Goal: Task Accomplishment & Management: Manage account settings

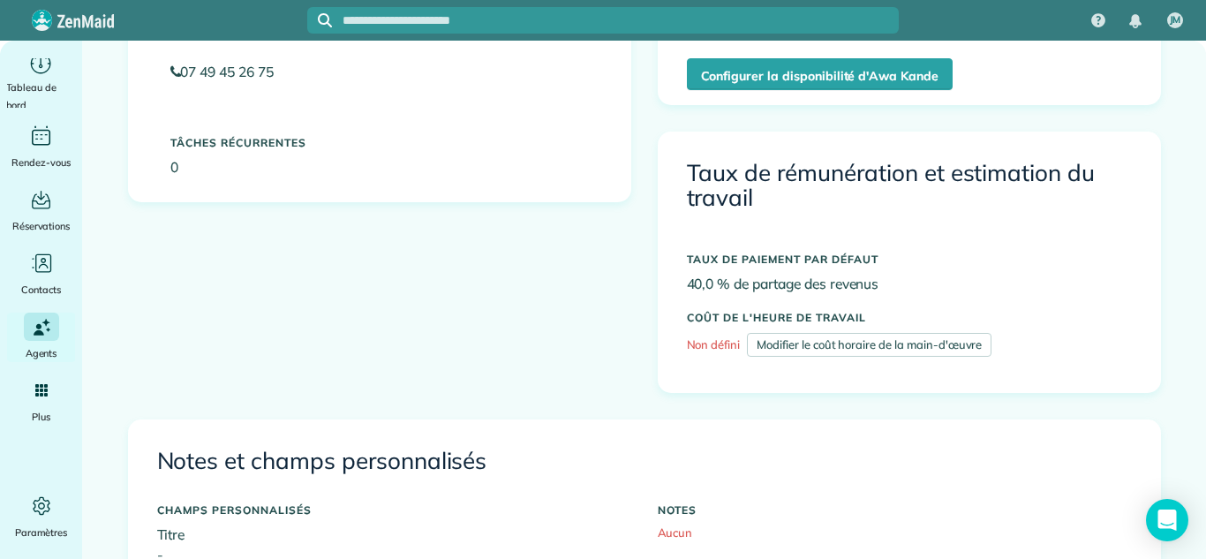
scroll to position [349, 0]
click at [618, 281] on div "Actif 07 49 45 26 75 Tâches récurrentes 0 Essayez maintenant ! Disponibilité (p…" at bounding box center [644, 203] width 1059 height 433
click at [41, 505] on icon "Principal" at bounding box center [41, 505] width 26 height 26
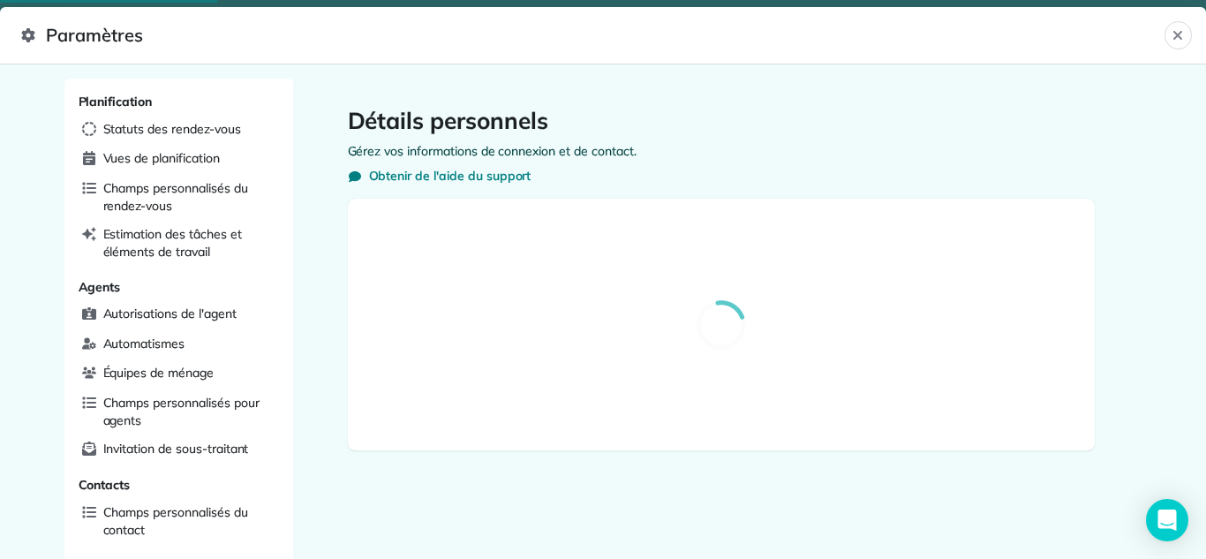
select select "**"
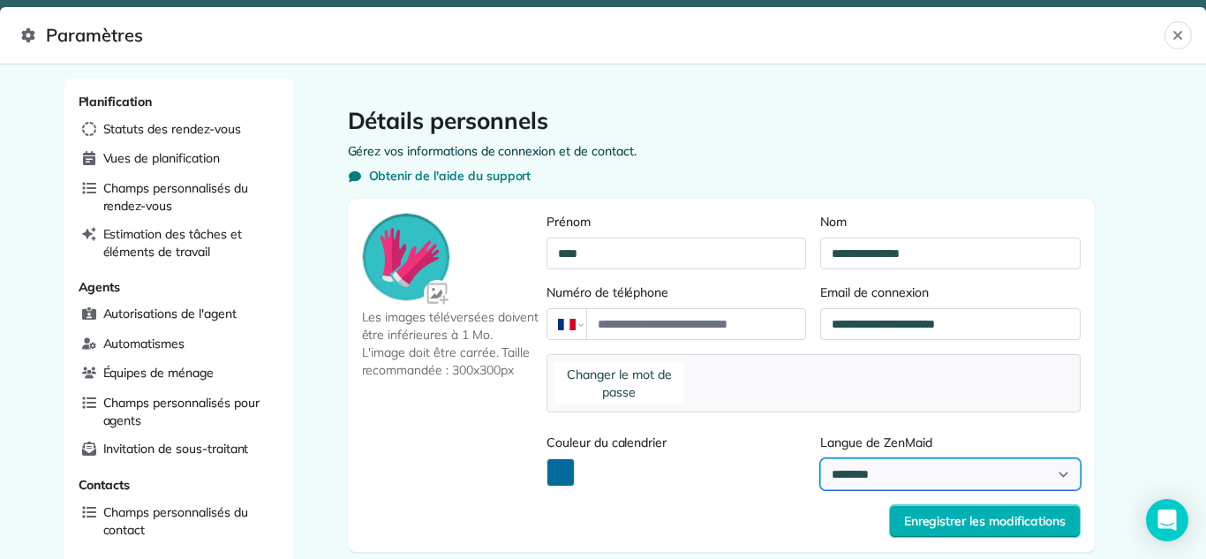
click at [885, 475] on select "**********" at bounding box center [949, 474] width 259 height 32
click at [611, 464] on div at bounding box center [675, 472] width 259 height 29
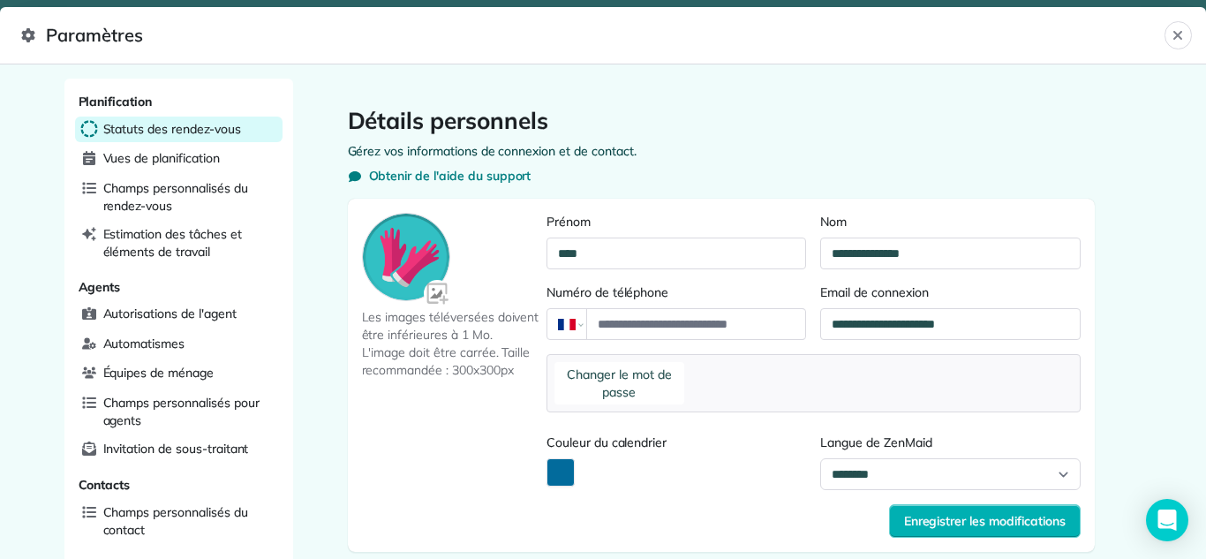
click at [118, 130] on font "Statuts des rendez-vous" at bounding box center [172, 129] width 138 height 16
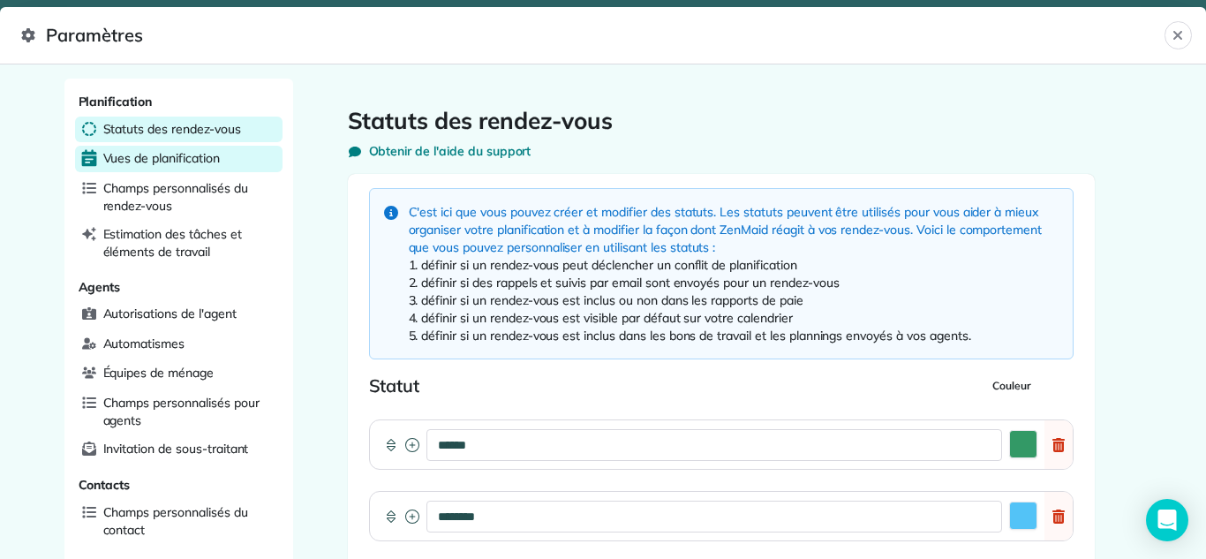
click at [118, 161] on font "Vues de planification" at bounding box center [161, 158] width 116 height 16
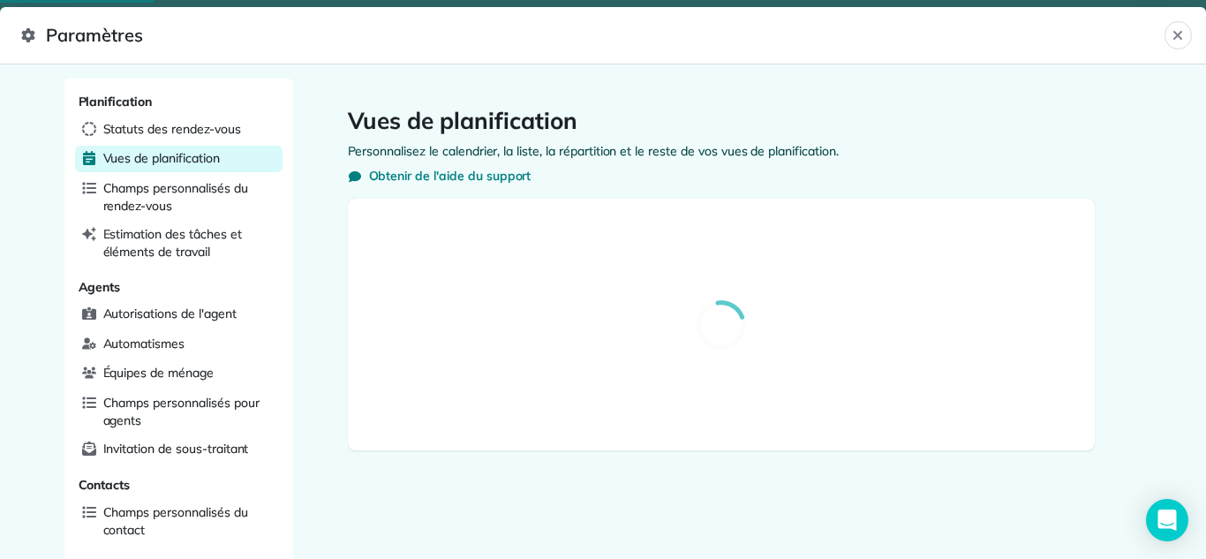
select select "**********"
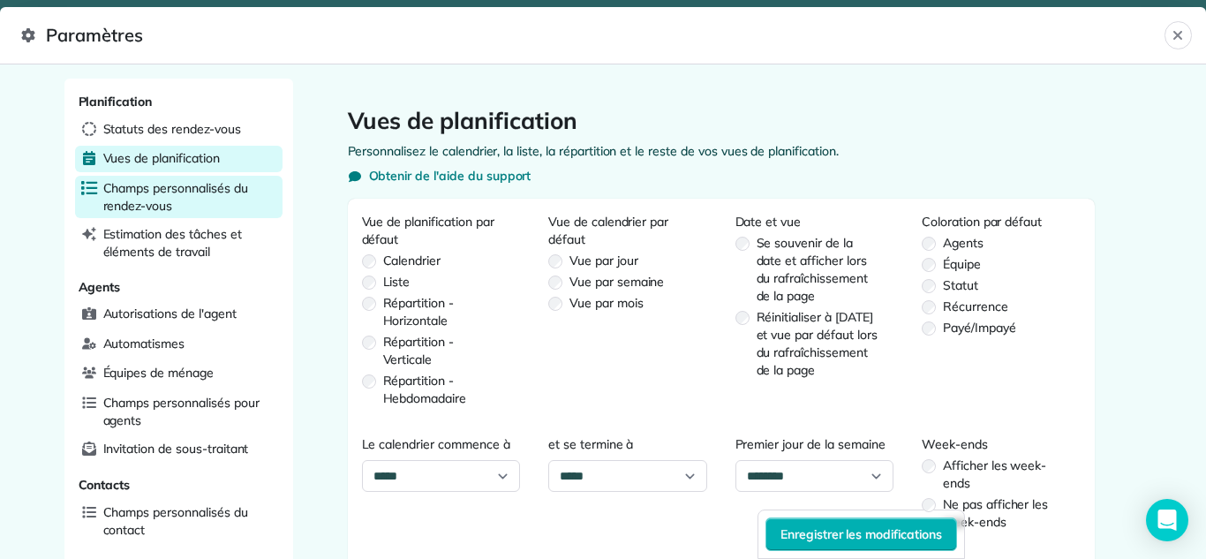
click at [142, 190] on font "Champs personnalisés du rendez-vous" at bounding box center [175, 197] width 145 height 34
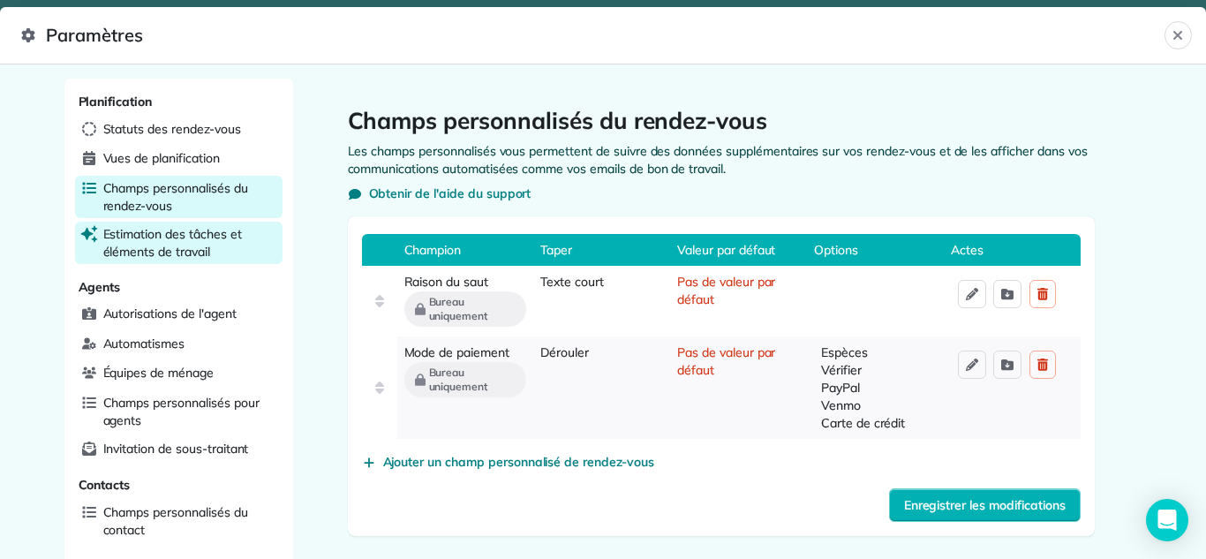
click at [150, 257] on font "Estimation des tâches et éléments de travail" at bounding box center [172, 243] width 139 height 34
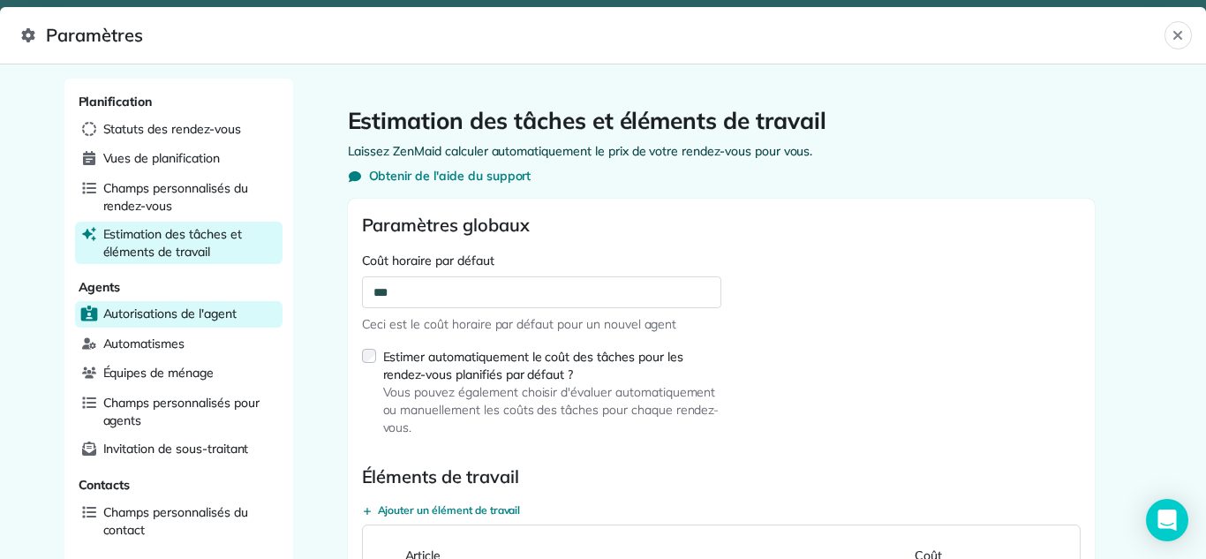
click at [156, 310] on font "Autorisations de l'agent" at bounding box center [169, 313] width 133 height 16
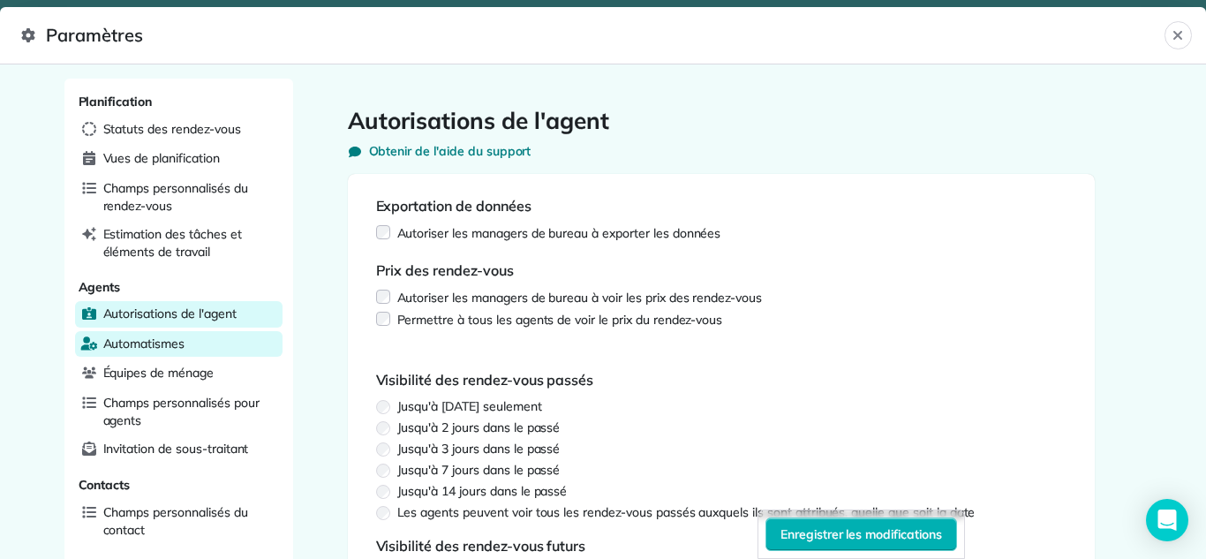
click at [161, 351] on span "Automatismes" at bounding box center [144, 343] width 82 height 18
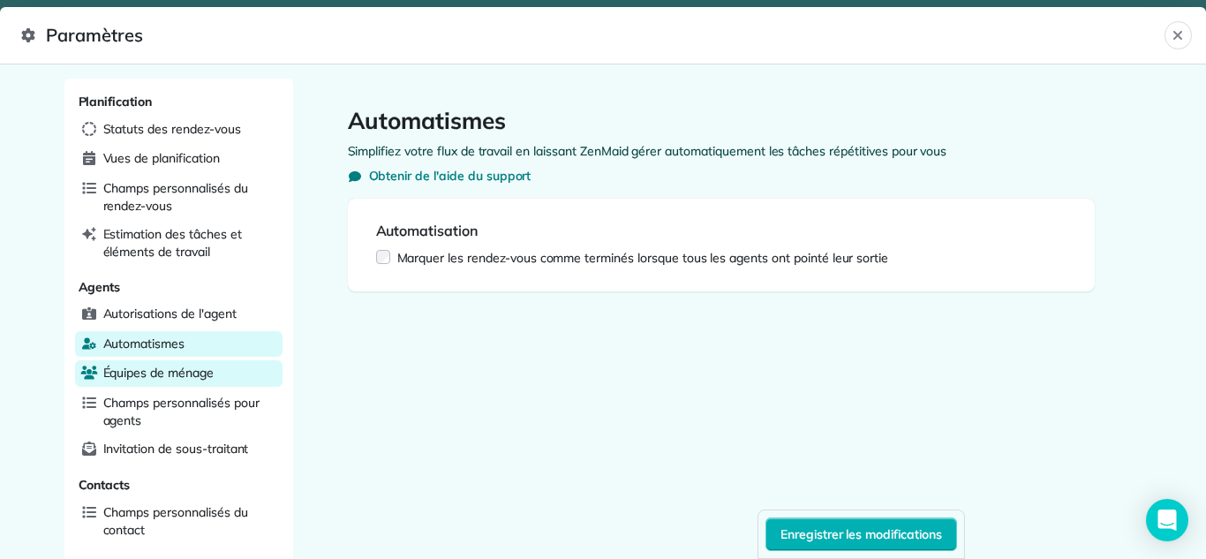
click at [135, 379] on font "Équipes de ménage" at bounding box center [158, 372] width 110 height 16
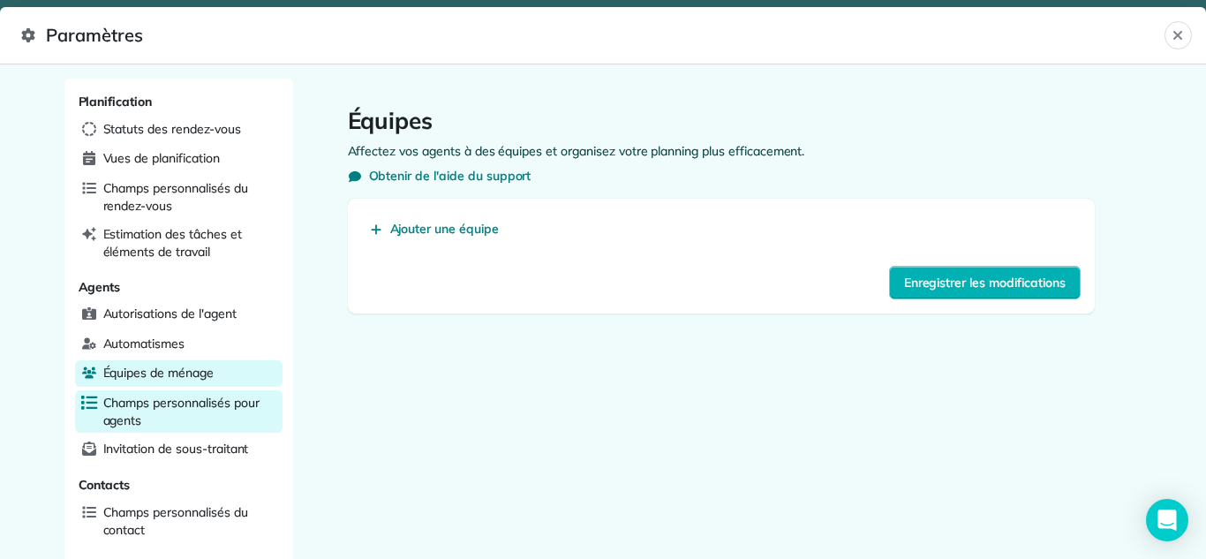
click at [113, 413] on font "Champs personnalisés pour agents" at bounding box center [181, 411] width 156 height 34
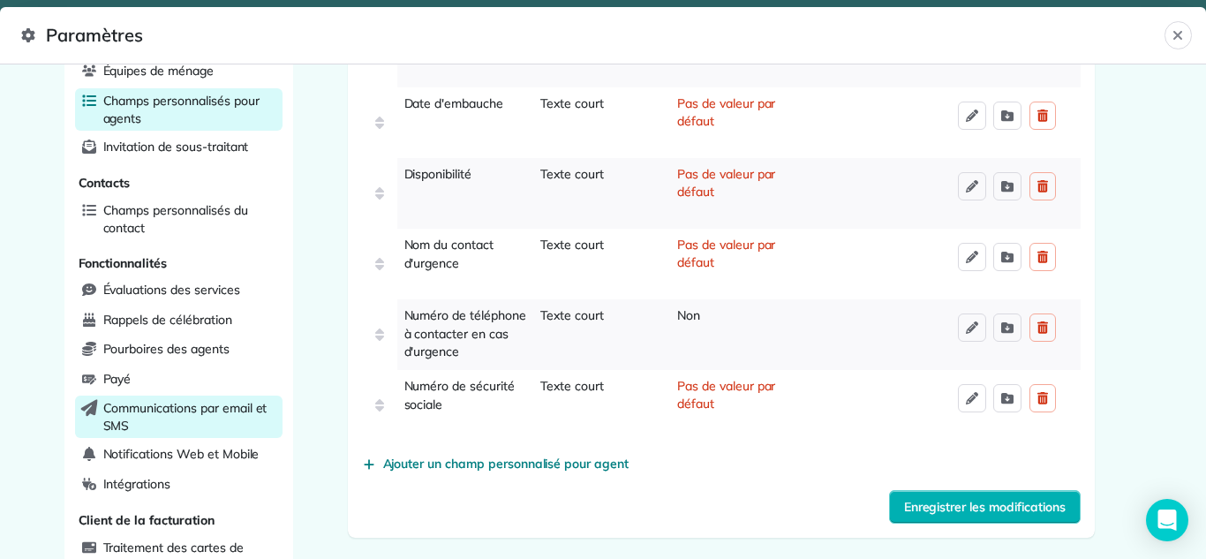
scroll to position [341, 0]
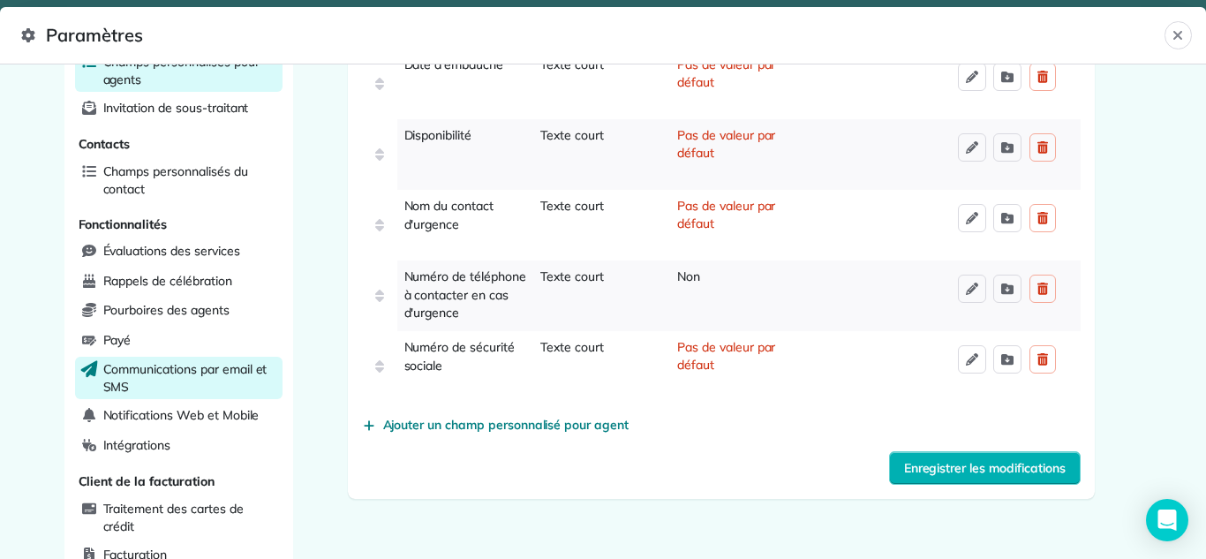
click at [119, 366] on font "Communications par email et SMS" at bounding box center [185, 378] width 164 height 34
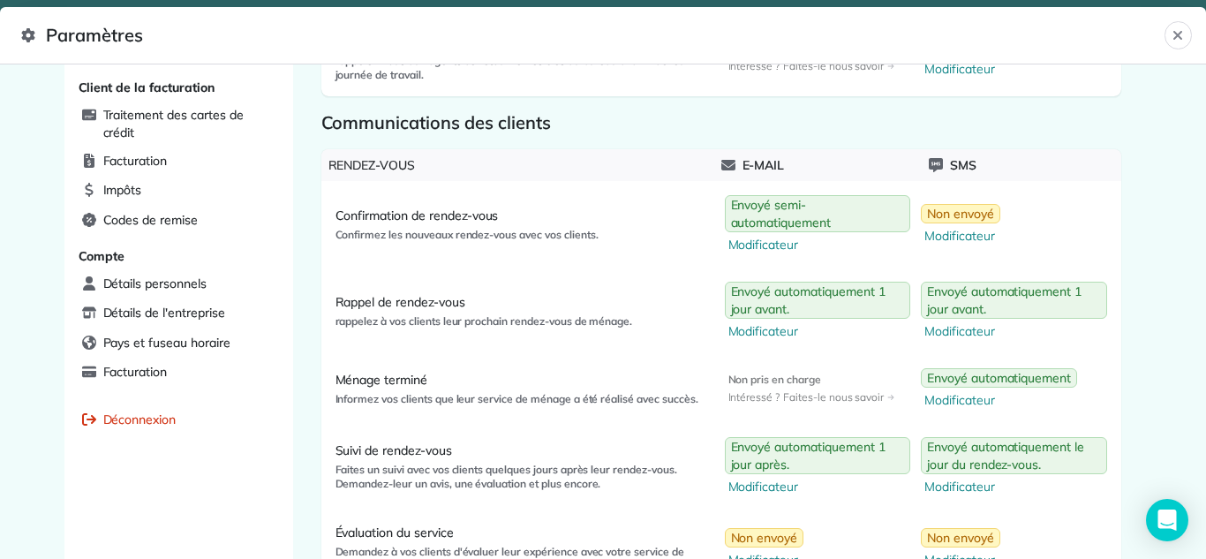
scroll to position [755, 0]
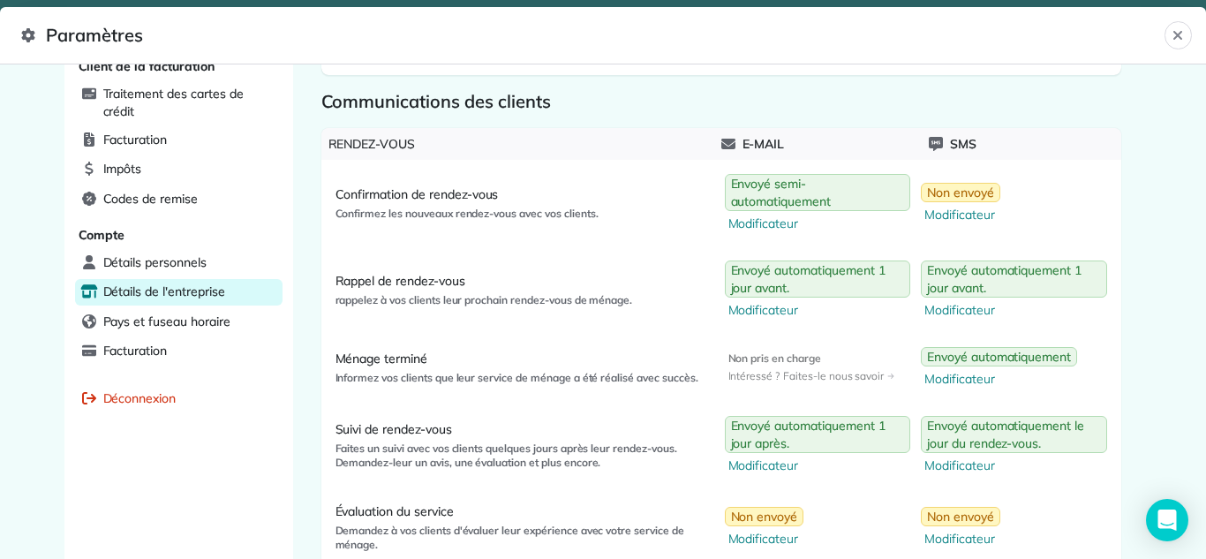
click at [146, 296] on font "Détails de l'entreprise" at bounding box center [164, 291] width 122 height 16
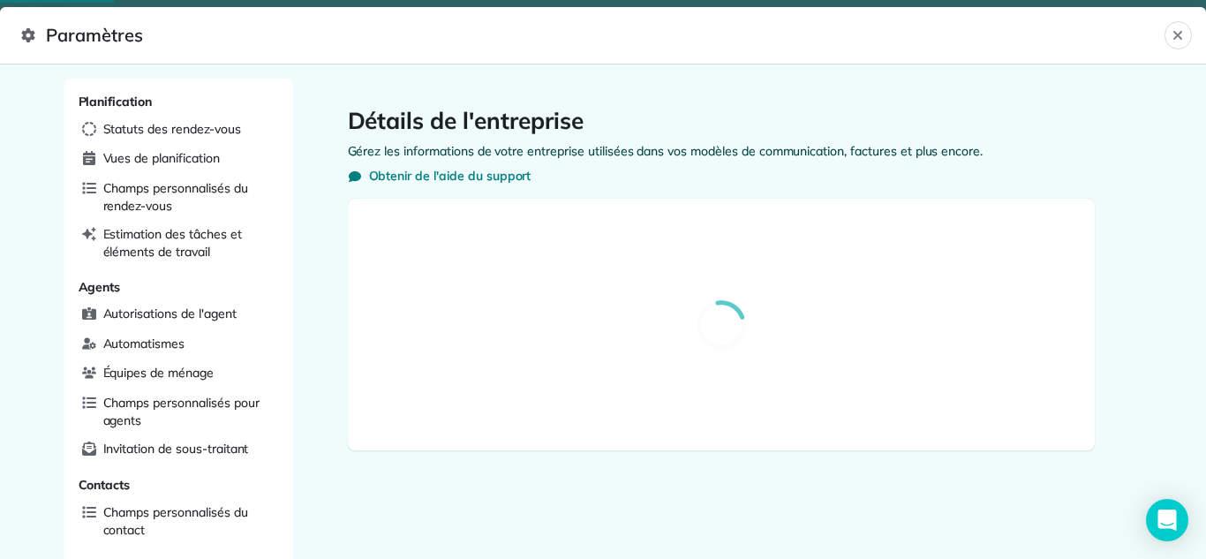
select select "**"
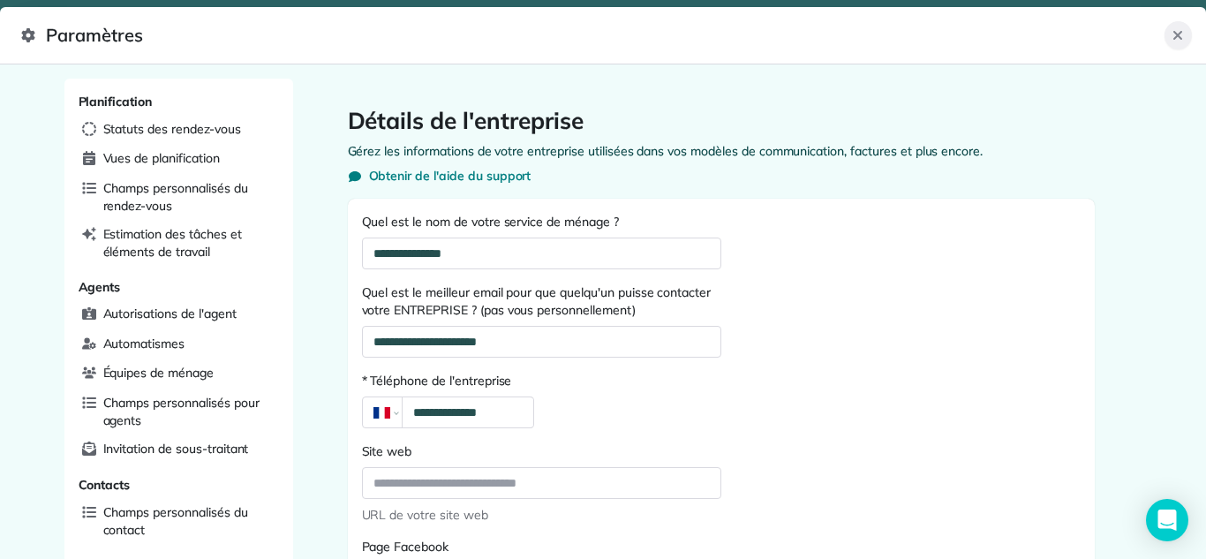
click at [1181, 32] on icon "Fermer" at bounding box center [1177, 35] width 9 height 9
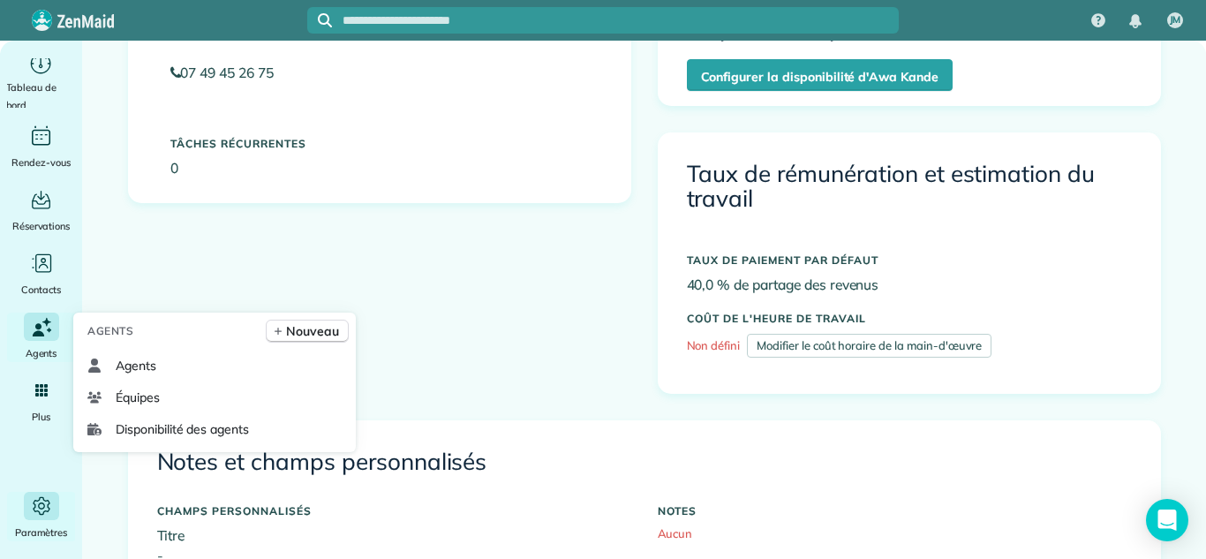
click at [37, 334] on icon "Principal" at bounding box center [37, 332] width 11 height 5
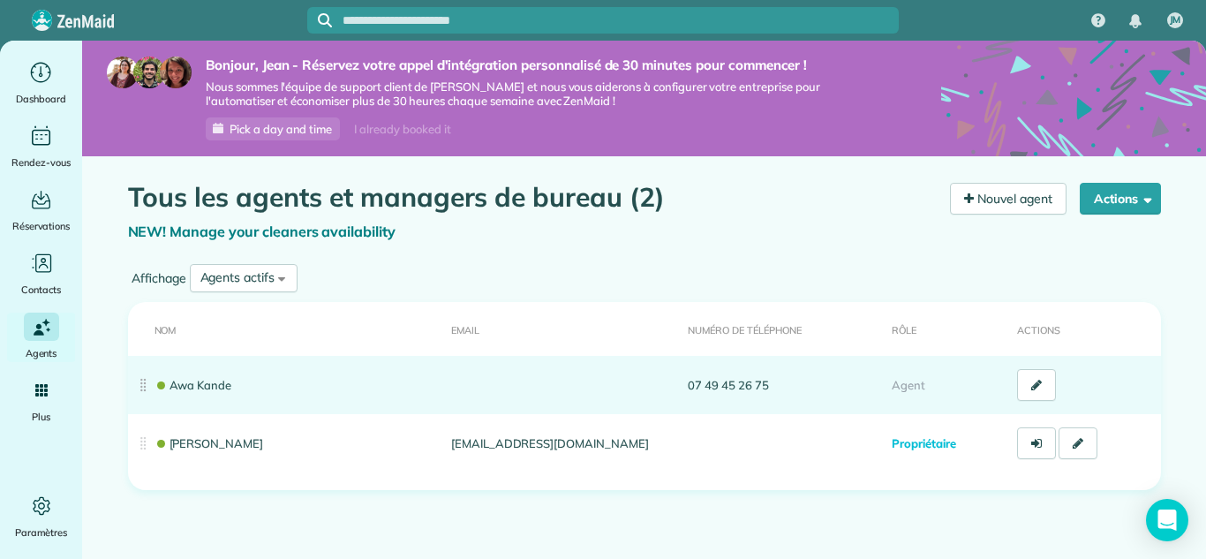
click at [201, 384] on link "Awa Kande" at bounding box center [193, 385] width 78 height 14
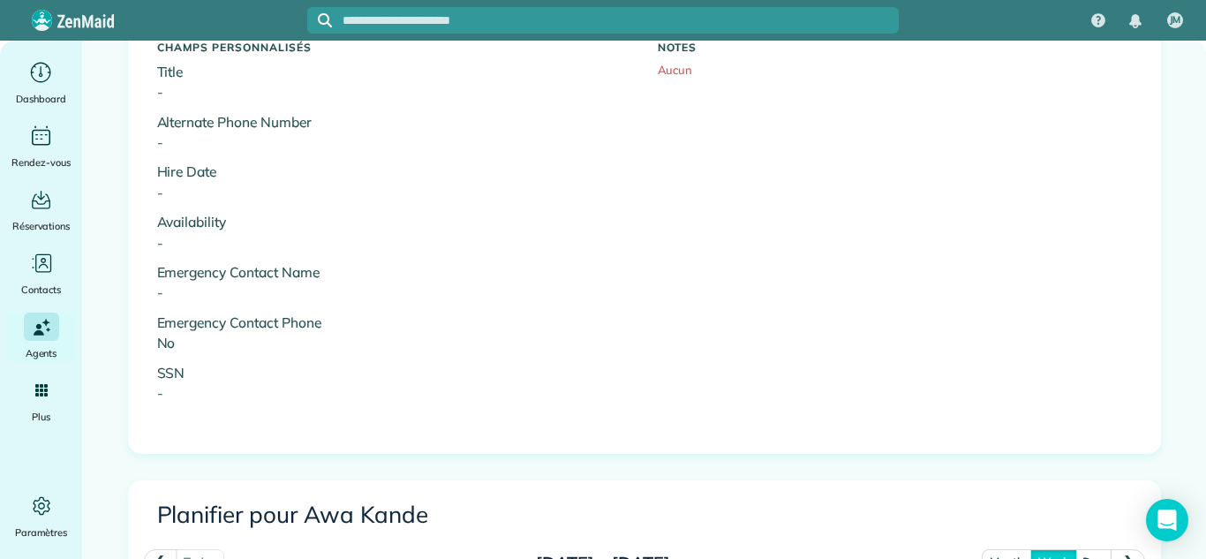
scroll to position [738, 0]
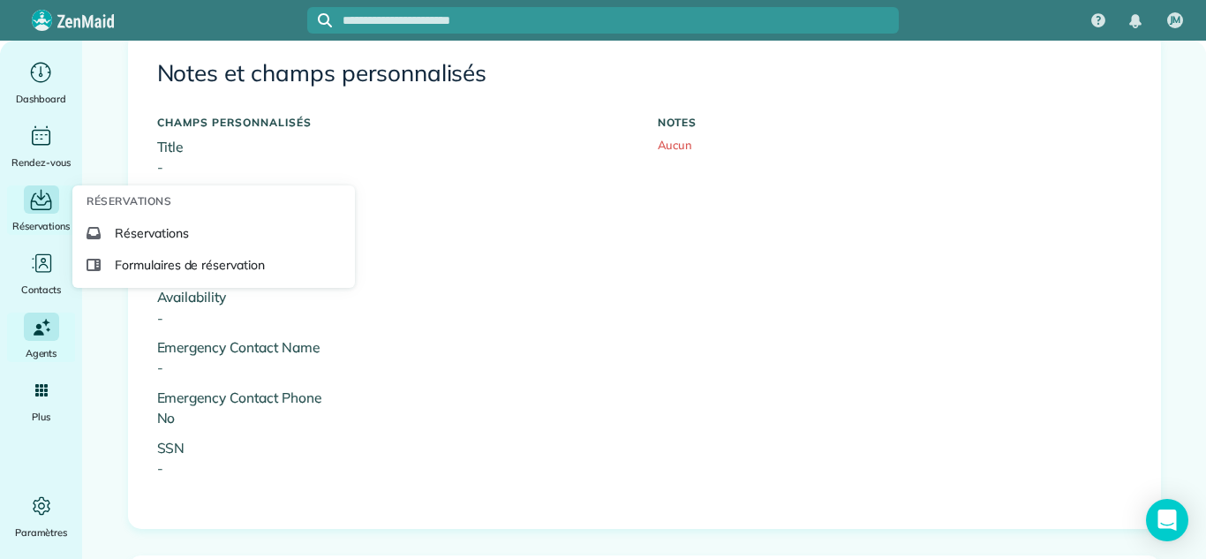
click at [39, 205] on icon "Main" at bounding box center [41, 201] width 21 height 18
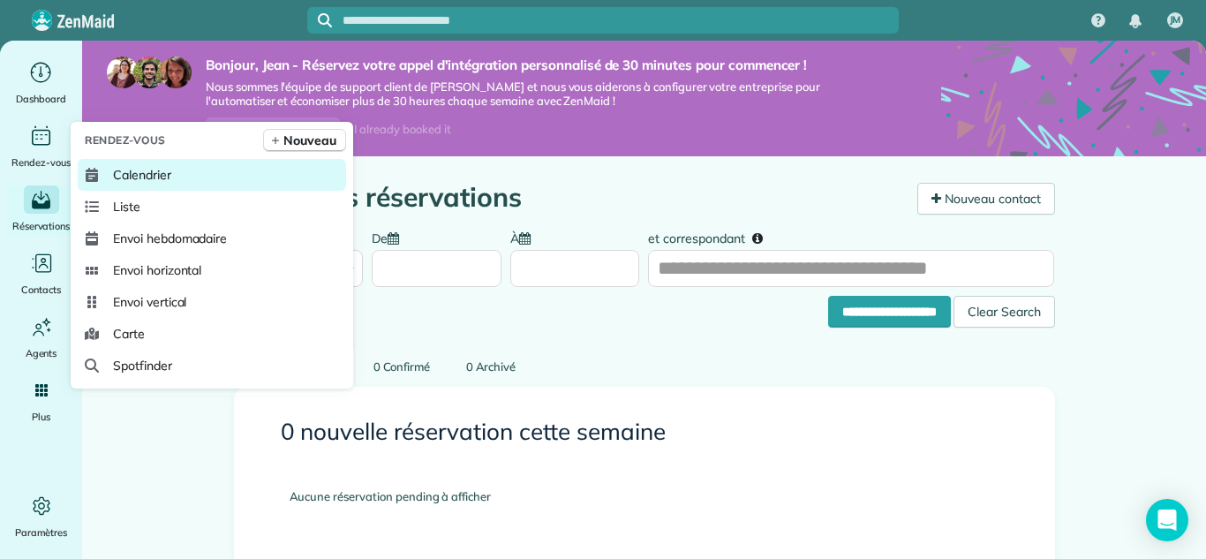
click at [134, 173] on span "Calendrier" at bounding box center [142, 175] width 58 height 18
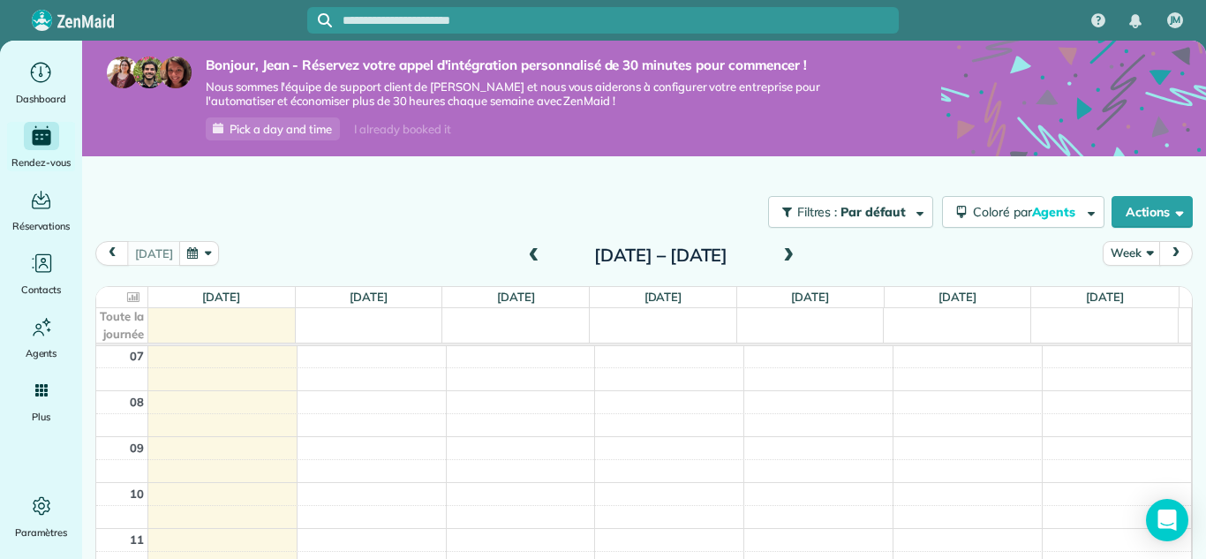
scroll to position [48, 0]
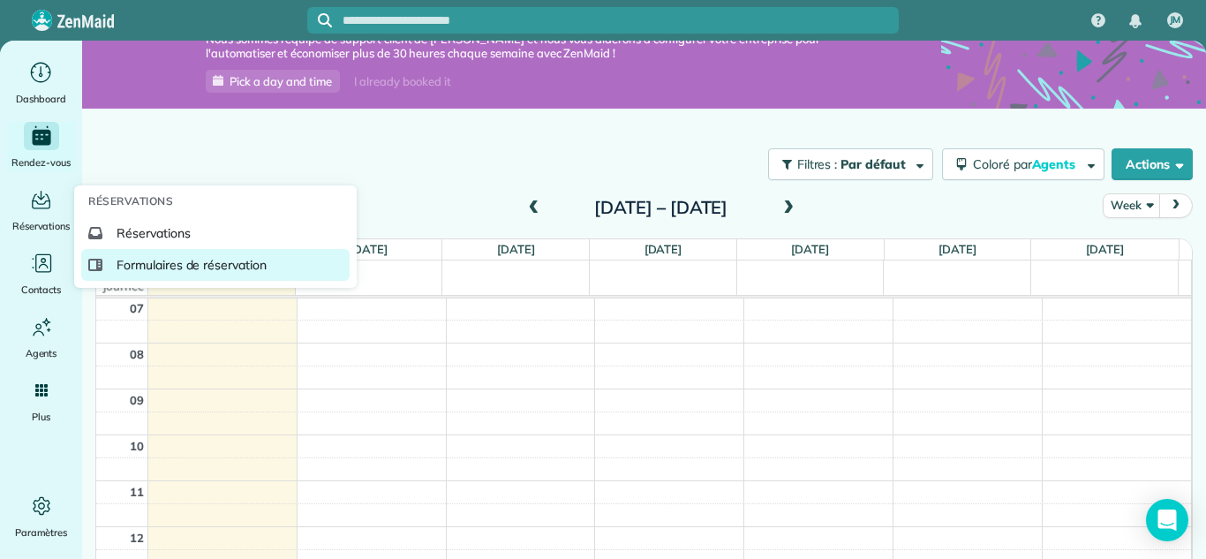
click at [154, 263] on span "Formulaires de réservation" at bounding box center [191, 265] width 150 height 18
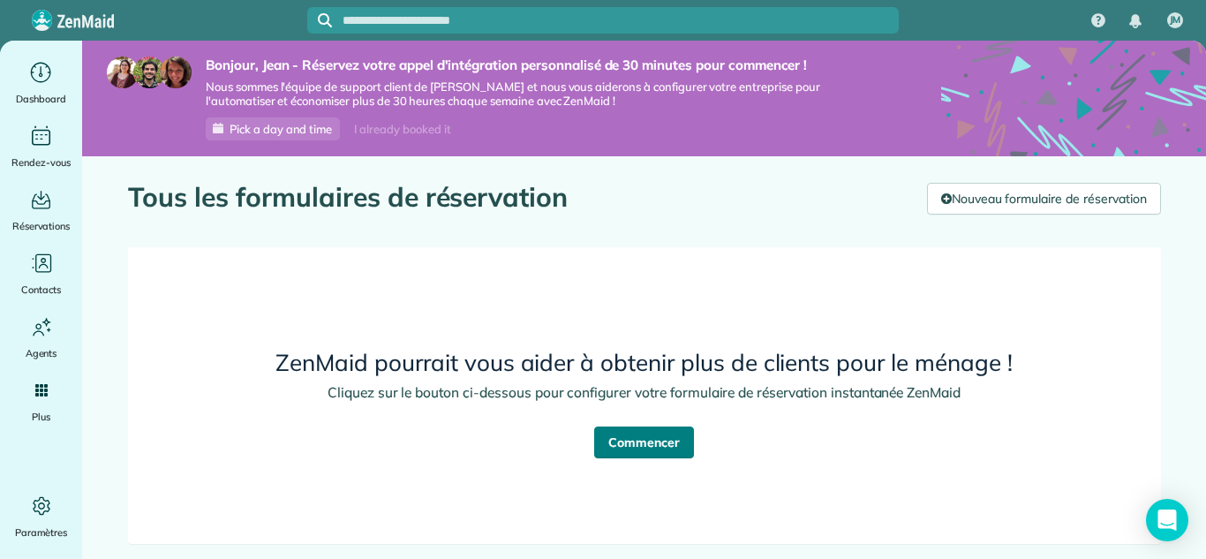
click at [637, 443] on link "Commencer" at bounding box center [644, 442] width 100 height 32
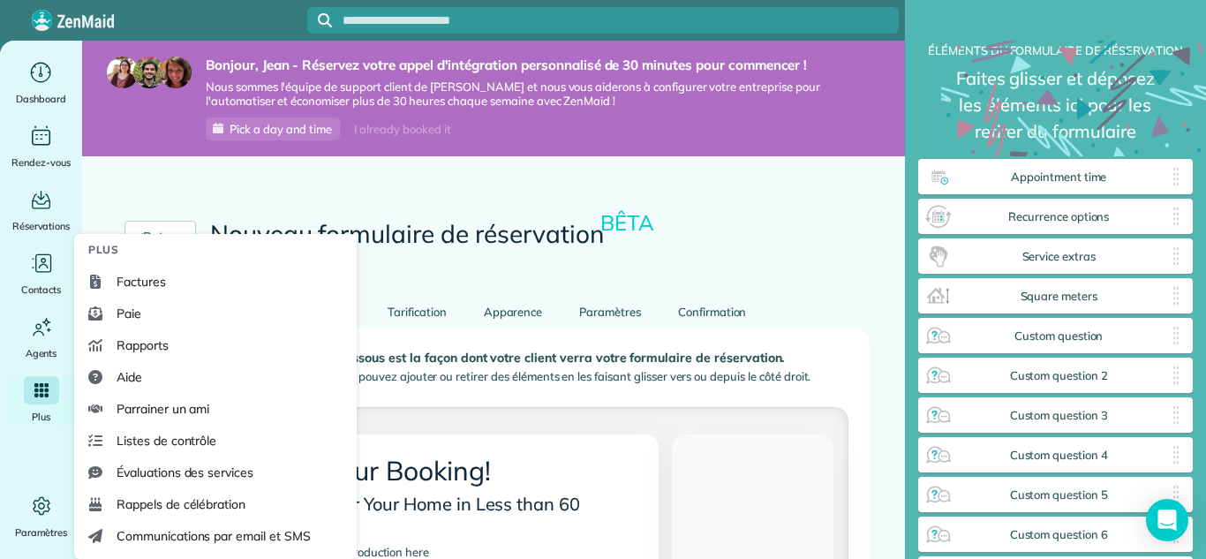
click at [41, 403] on div "Main" at bounding box center [41, 390] width 35 height 28
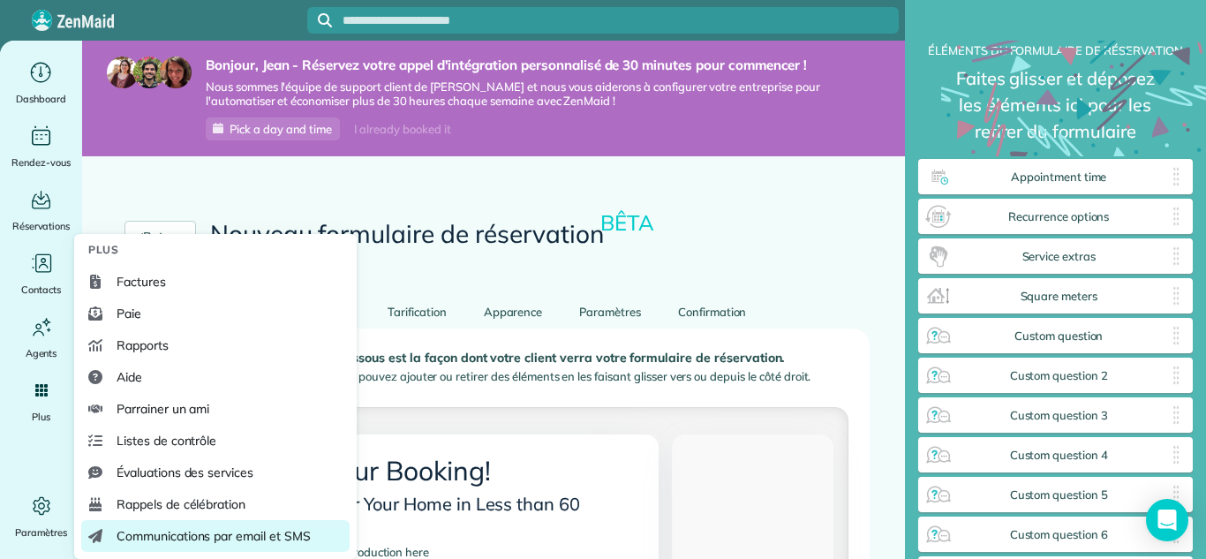
click at [192, 537] on span "Communications par email et SMS" at bounding box center [213, 536] width 194 height 18
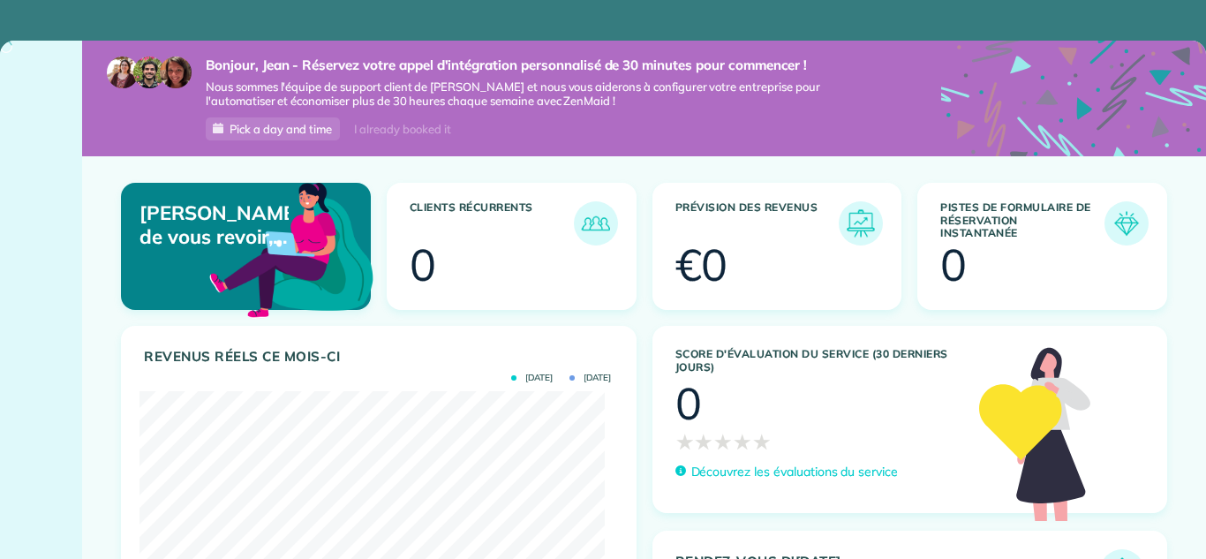
scroll to position [207, 464]
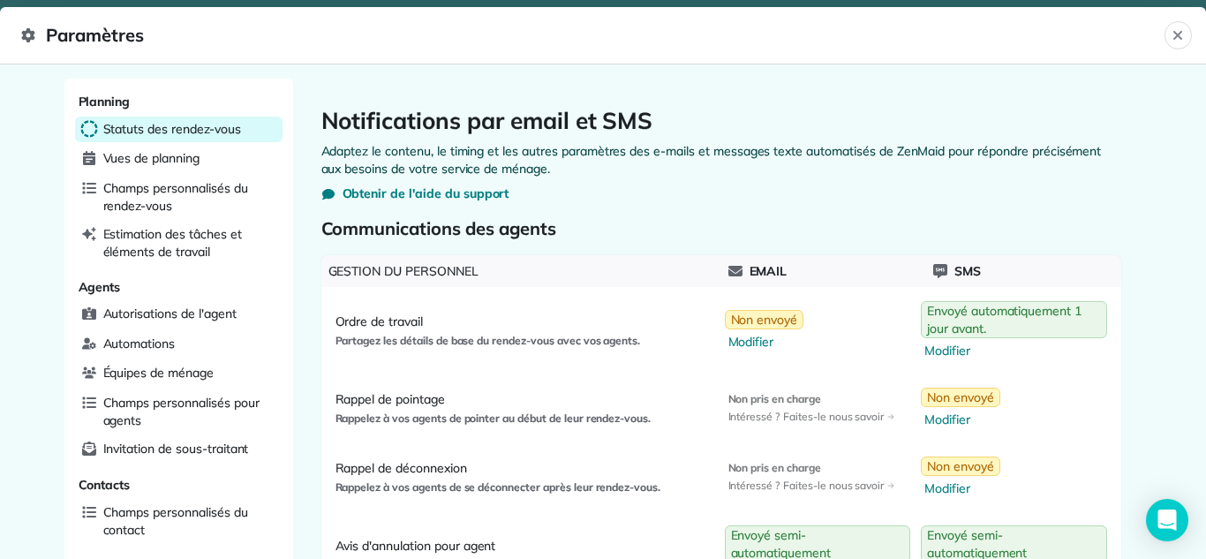
click at [108, 137] on span "Statuts des rendez-vous" at bounding box center [172, 129] width 138 height 18
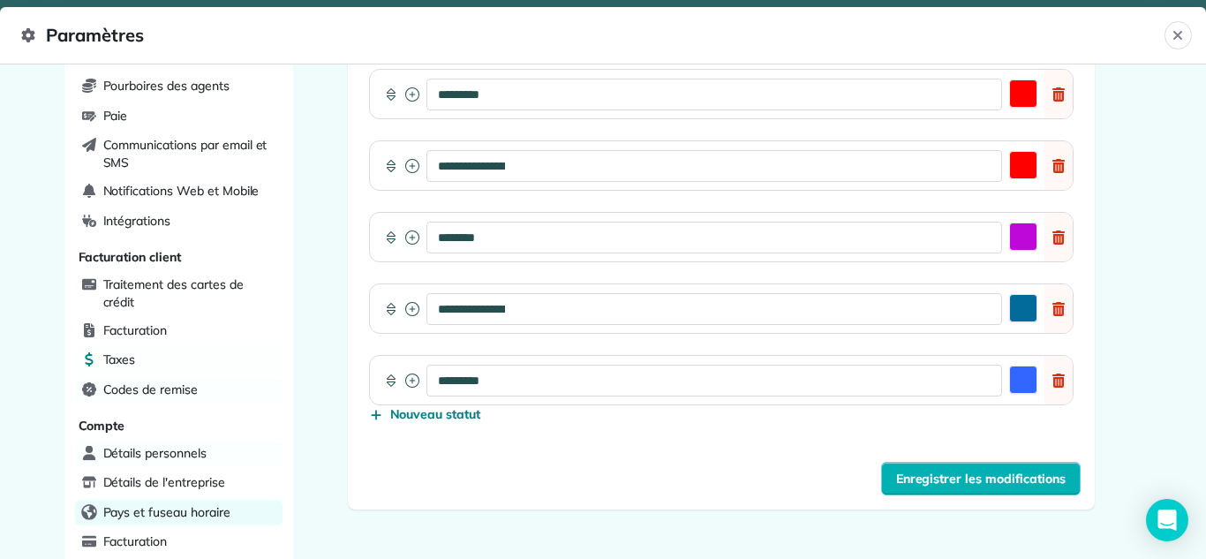
scroll to position [712, 0]
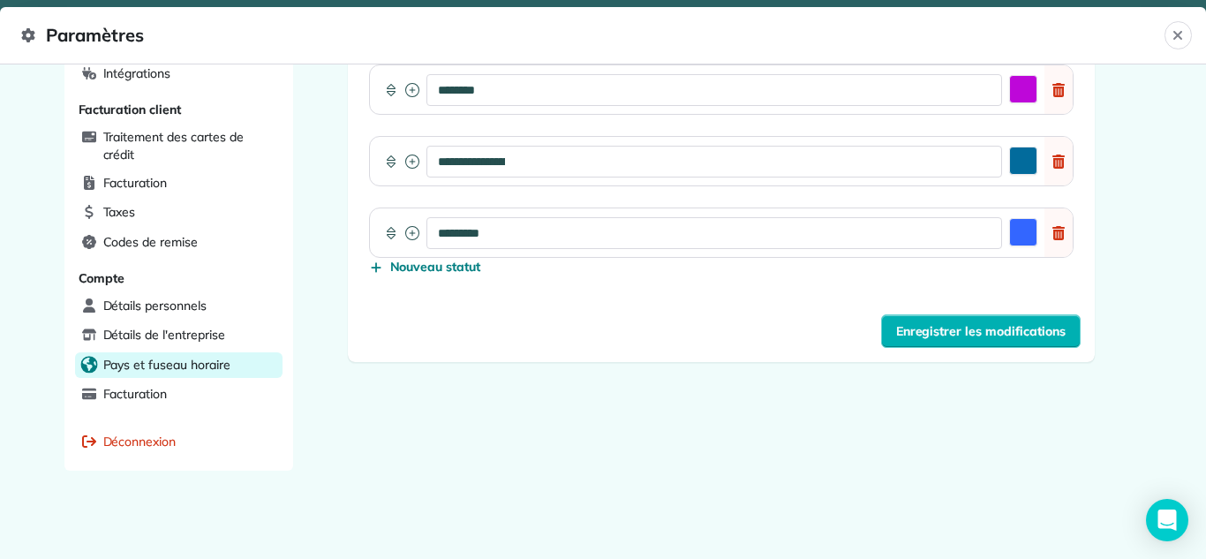
click at [120, 371] on span "Pays et fuseau horaire" at bounding box center [166, 365] width 127 height 18
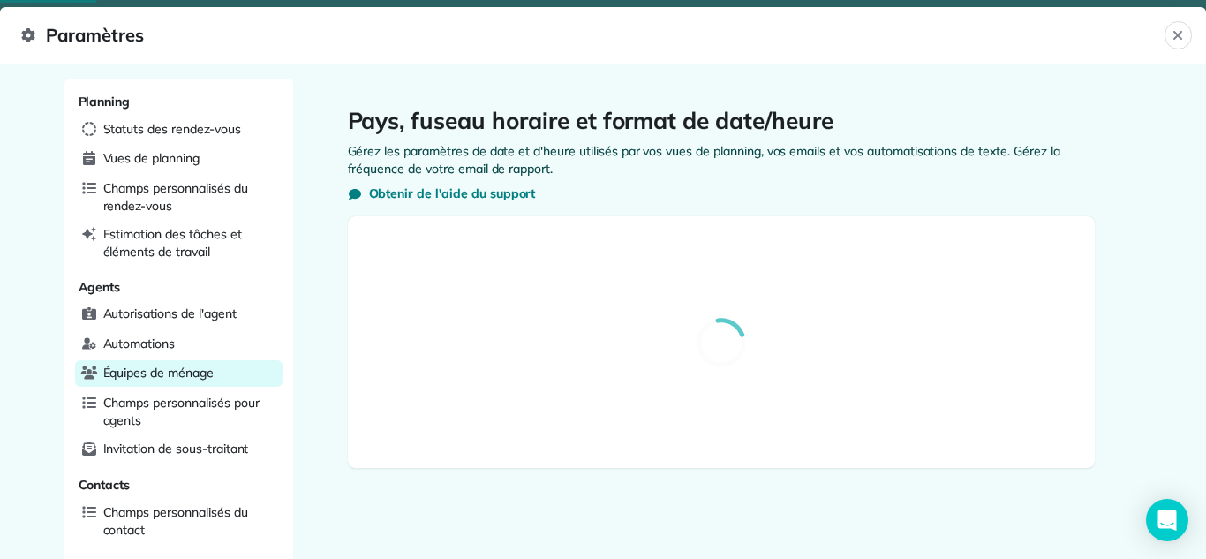
select select "**"
select select "*****"
select select "**********"
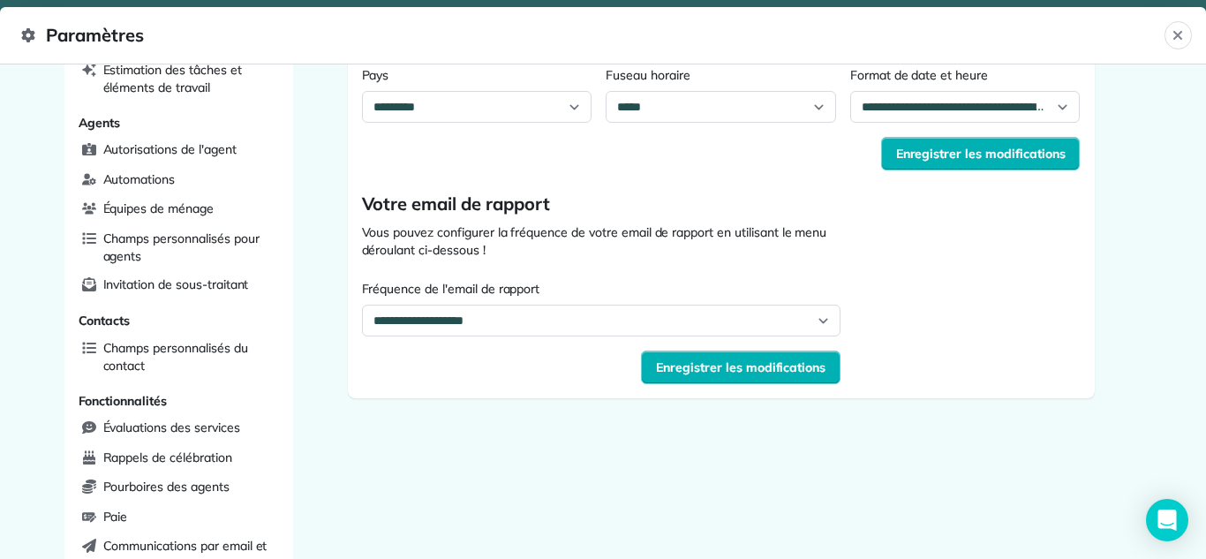
scroll to position [148, 0]
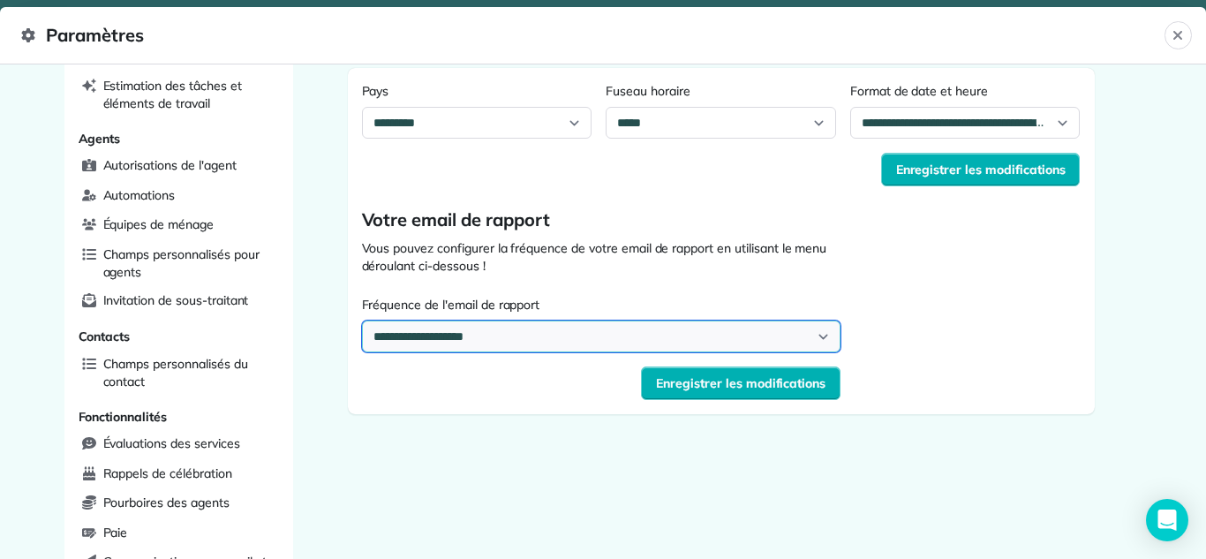
click at [469, 336] on select "**********" at bounding box center [601, 336] width 479 height 32
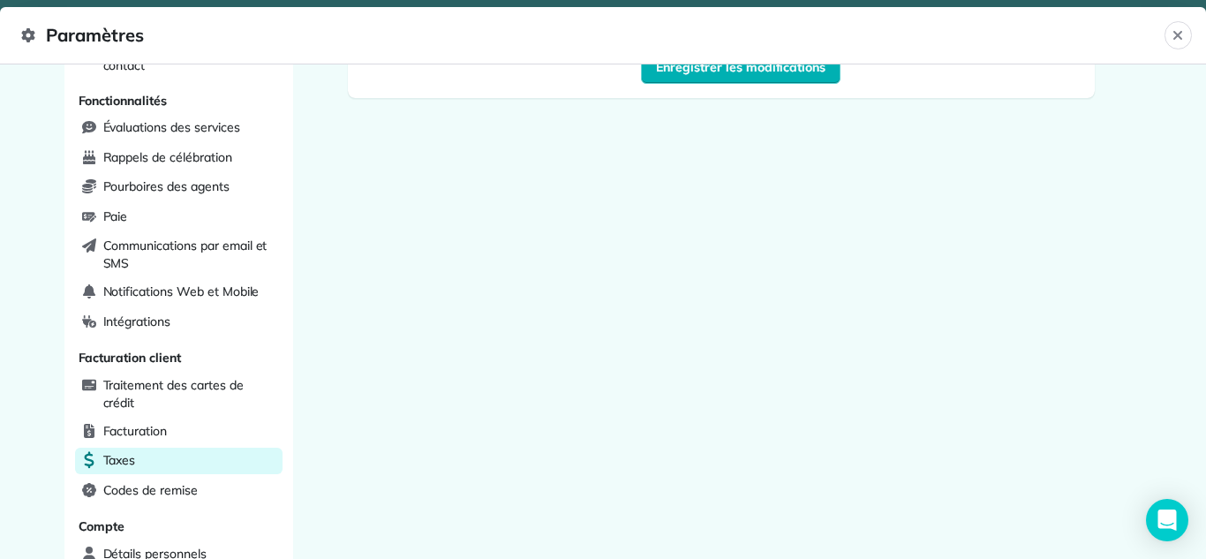
scroll to position [712, 0]
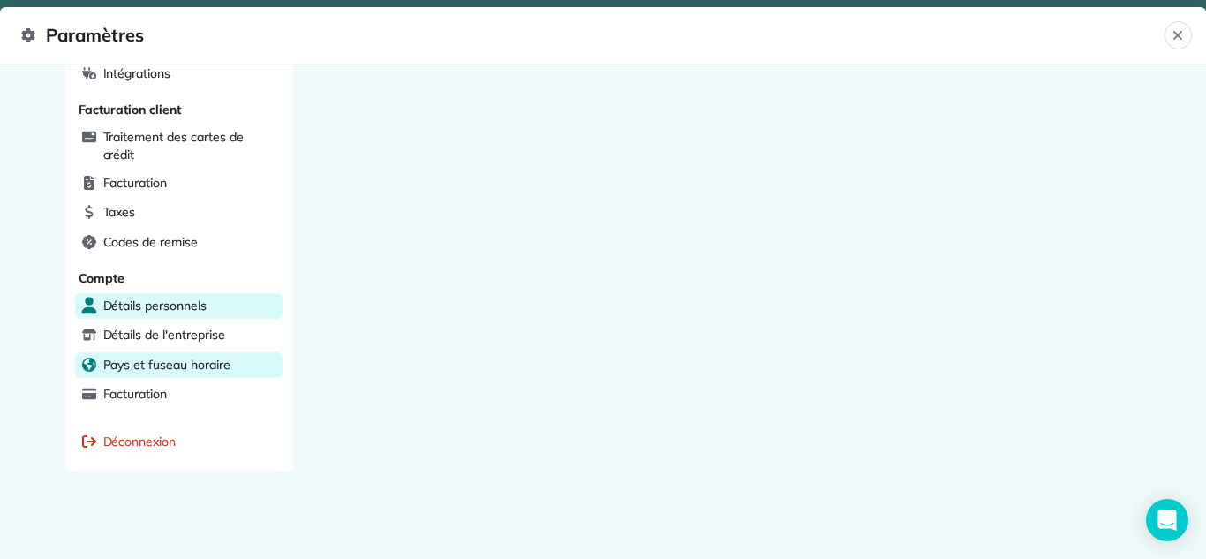
click at [165, 309] on span "Détails personnels" at bounding box center [154, 306] width 103 height 18
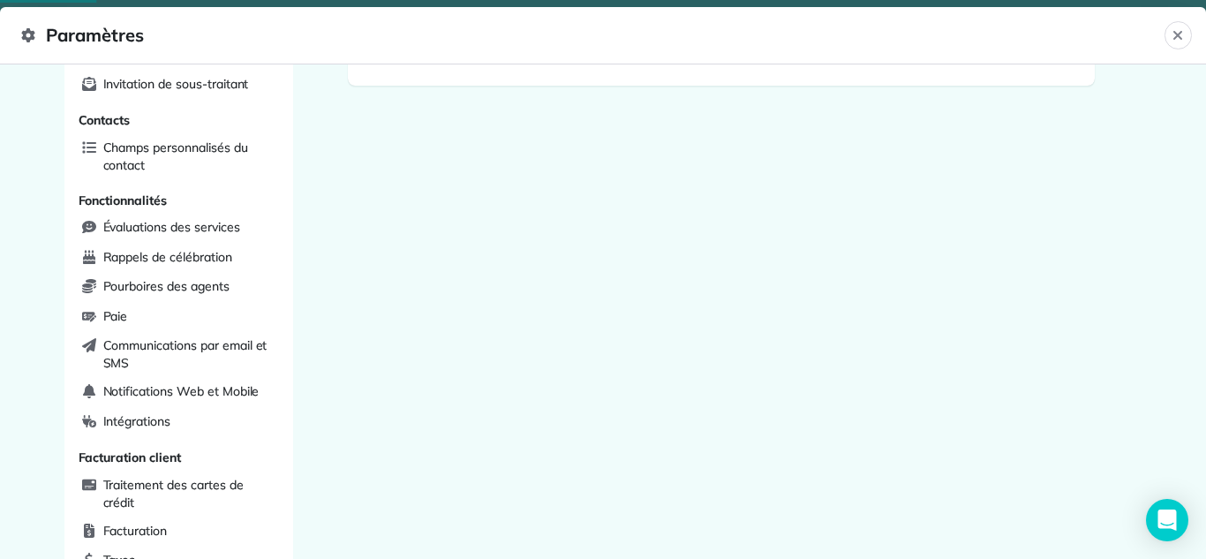
scroll to position [101, 0]
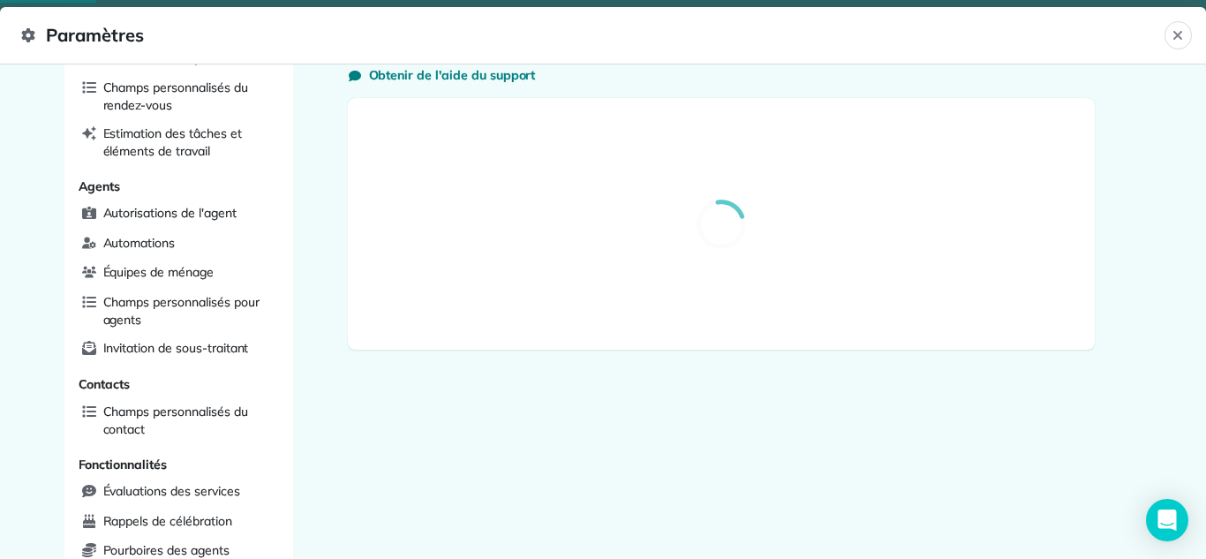
select select "**"
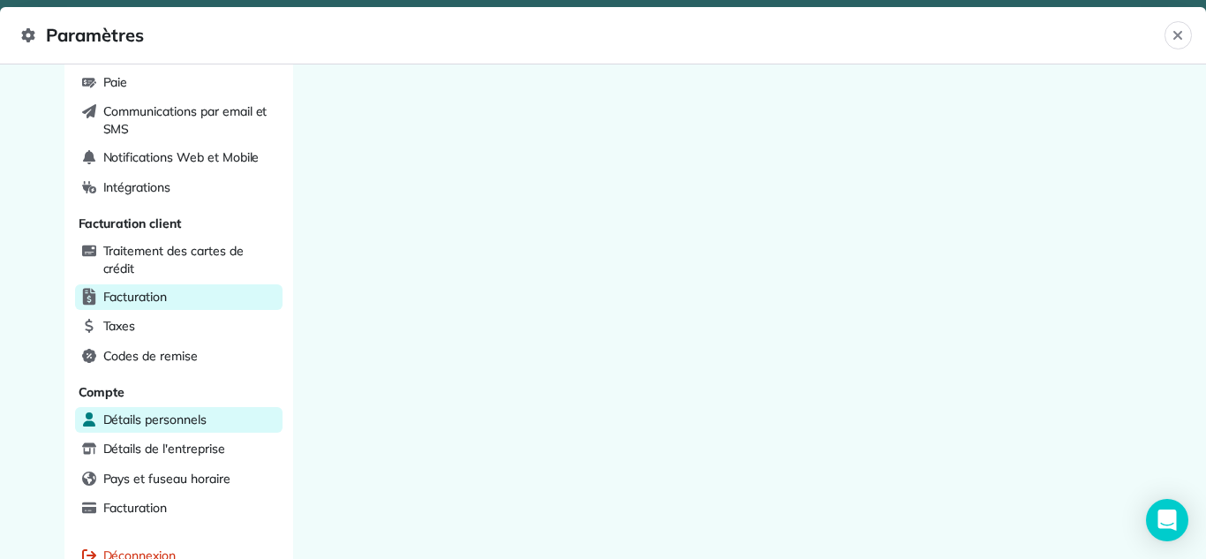
scroll to position [712, 0]
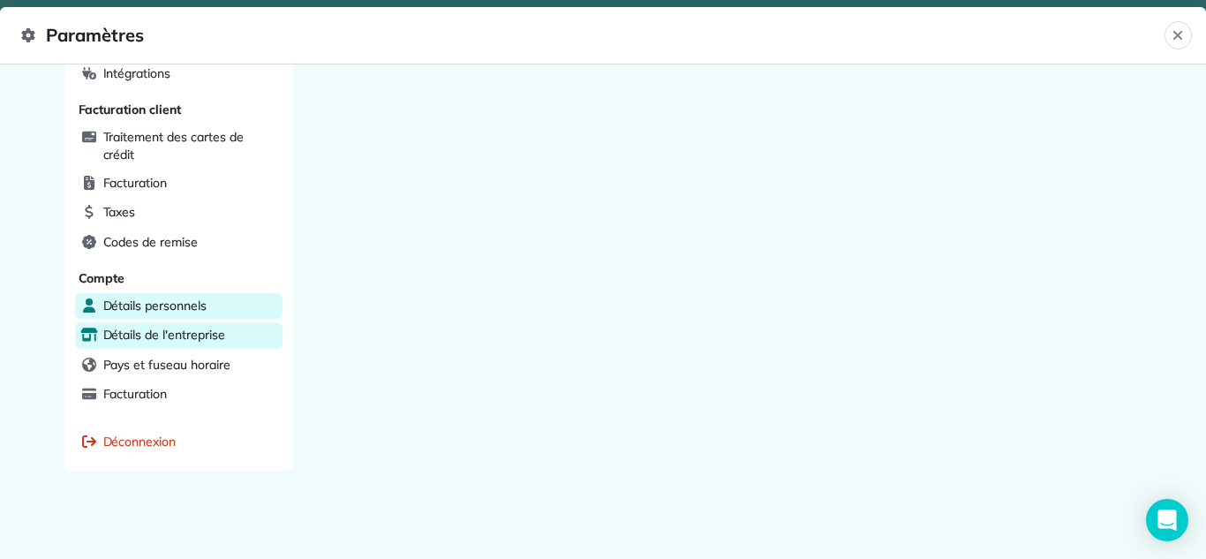
click at [141, 334] on span "Détails de l'entreprise" at bounding box center [164, 335] width 122 height 18
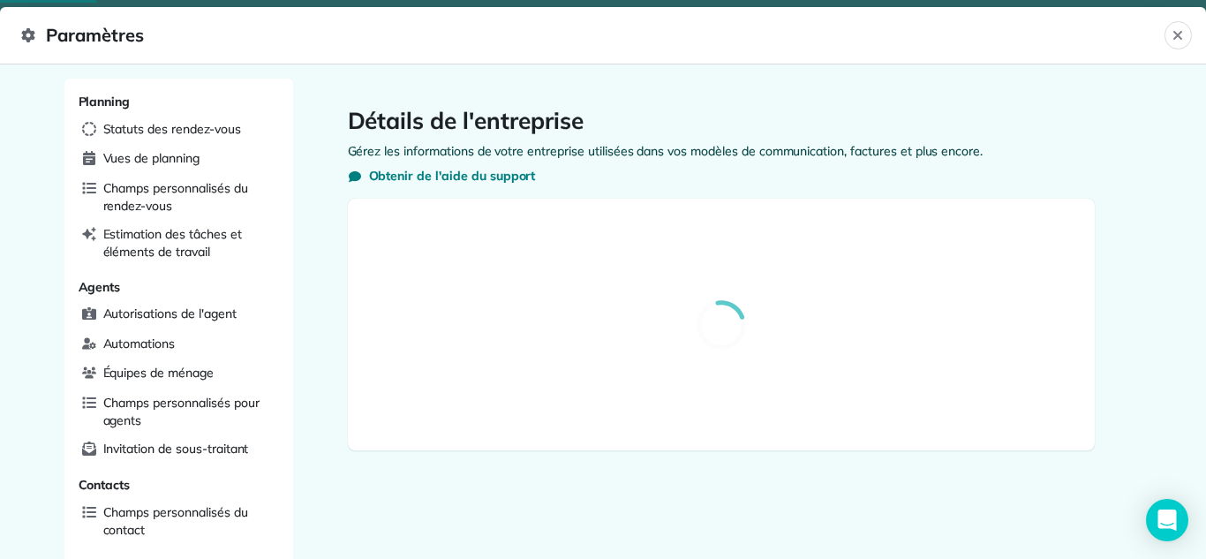
select select "**"
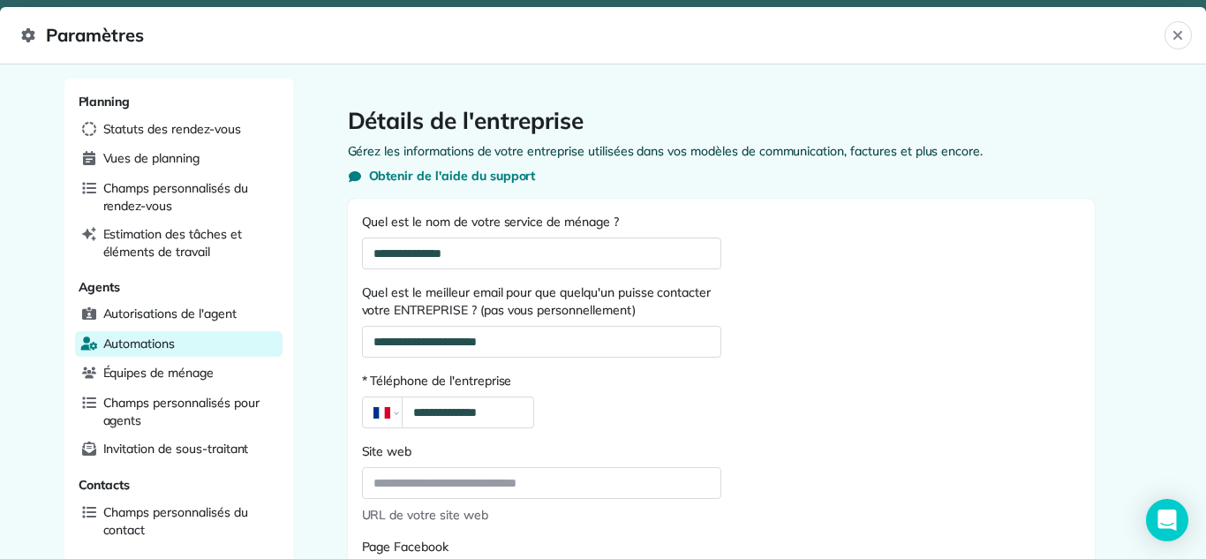
click at [139, 340] on span "Automations" at bounding box center [139, 343] width 72 height 18
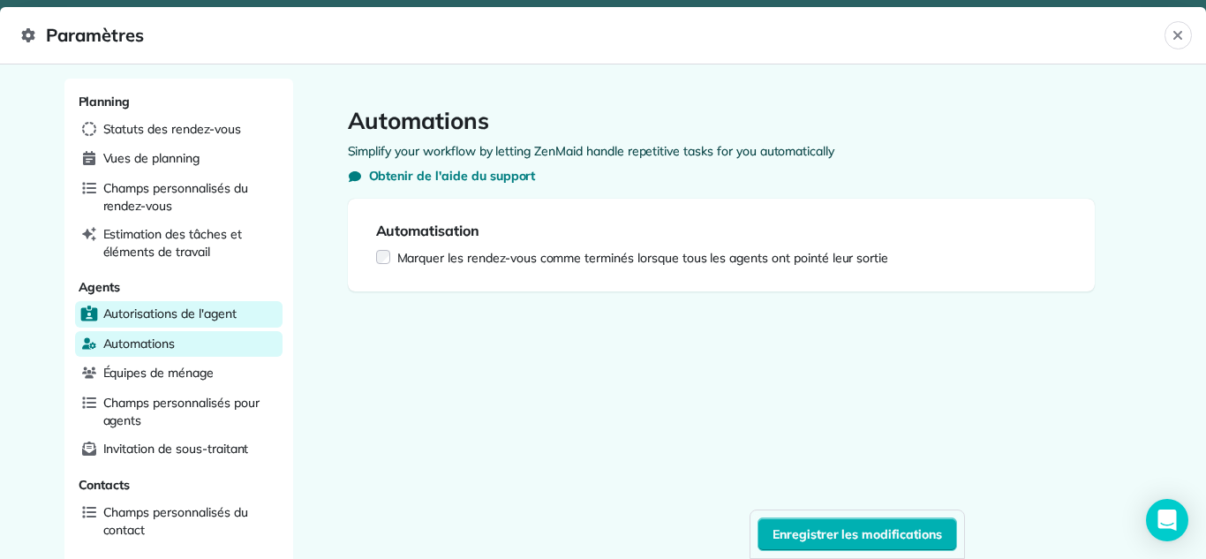
click at [149, 321] on span "Autorisations de l'agent" at bounding box center [169, 313] width 133 height 18
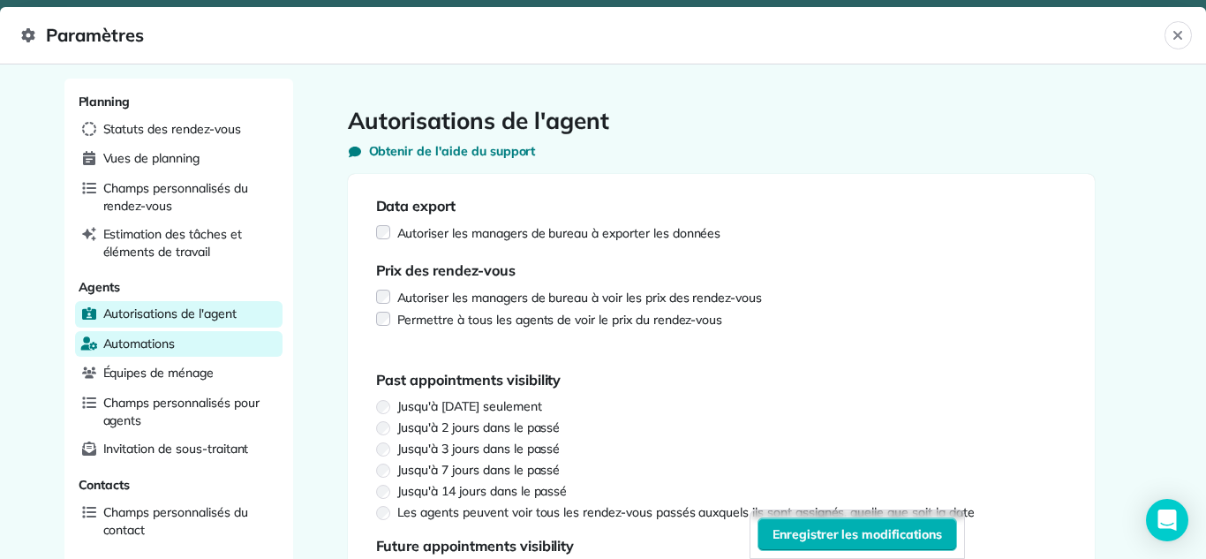
click at [129, 342] on span "Automations" at bounding box center [139, 343] width 72 height 18
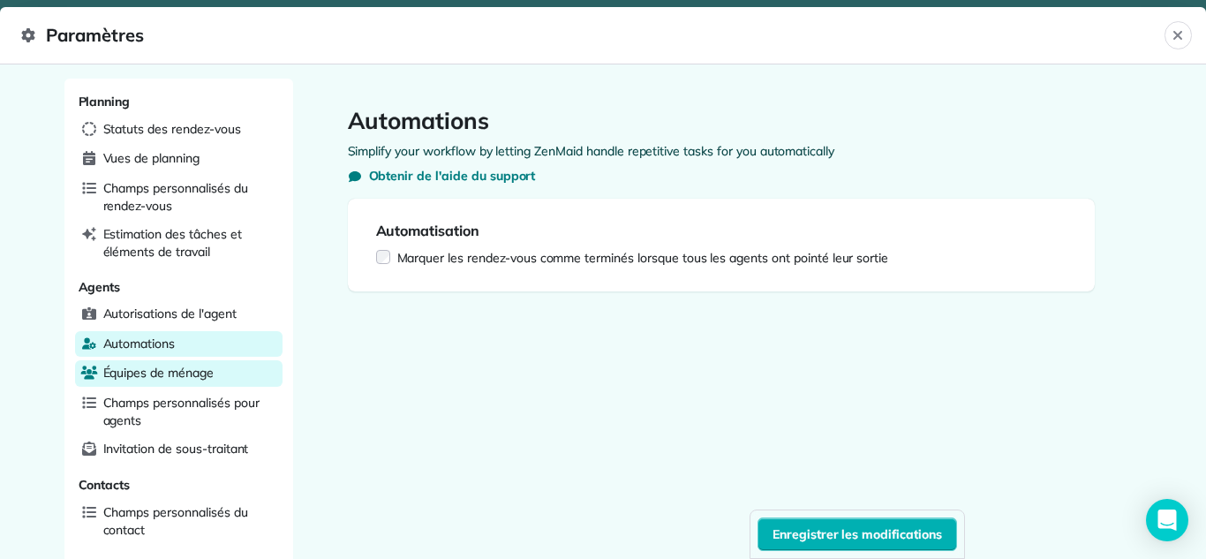
click at [136, 375] on span "Équipes de ménage" at bounding box center [158, 373] width 110 height 18
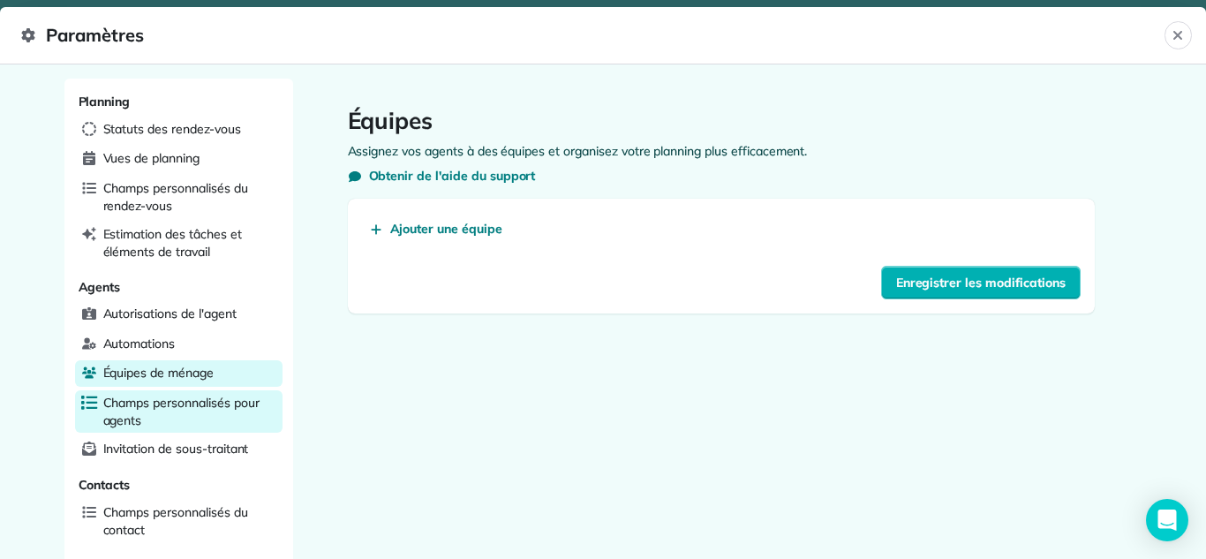
click at [154, 407] on span "Champs personnalisés pour agents" at bounding box center [189, 411] width 172 height 35
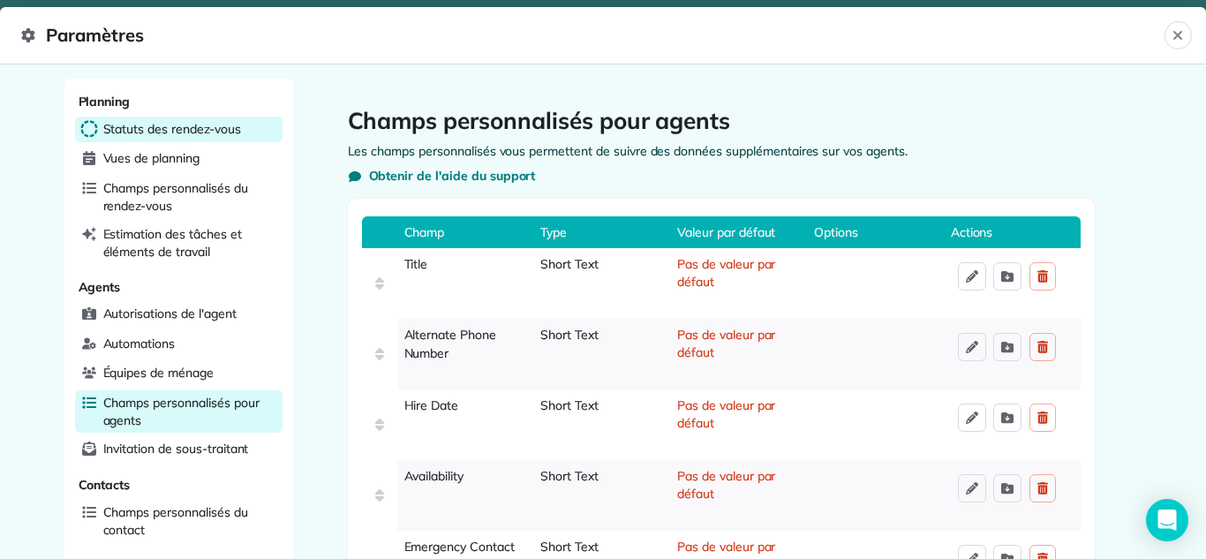
click at [119, 135] on span "Statuts des rendez-vous" at bounding box center [172, 129] width 138 height 18
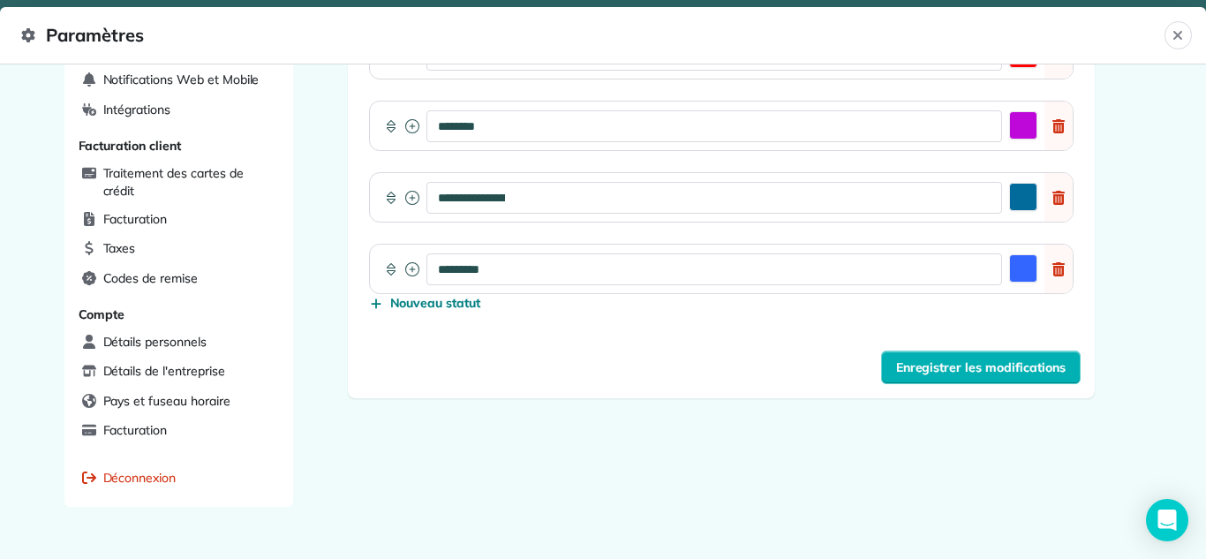
scroll to position [712, 0]
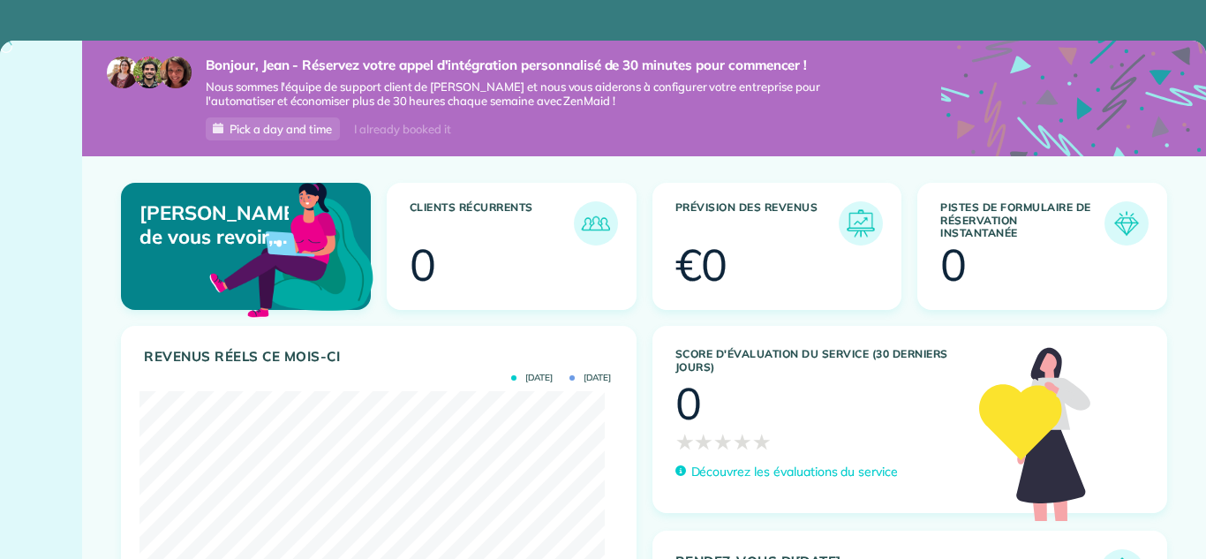
scroll to position [207, 464]
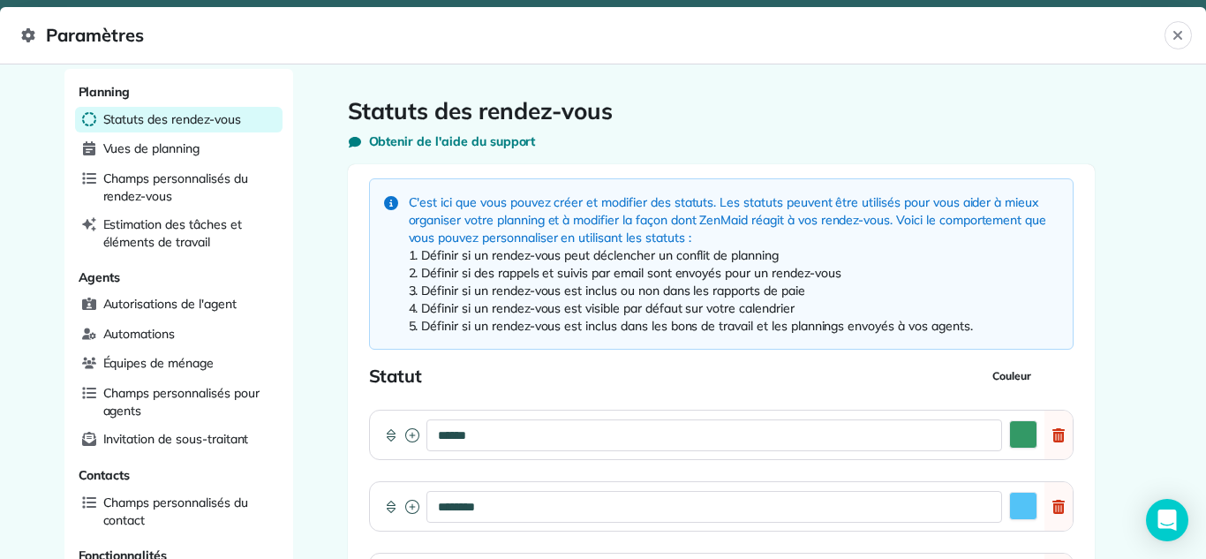
scroll to position [8, 0]
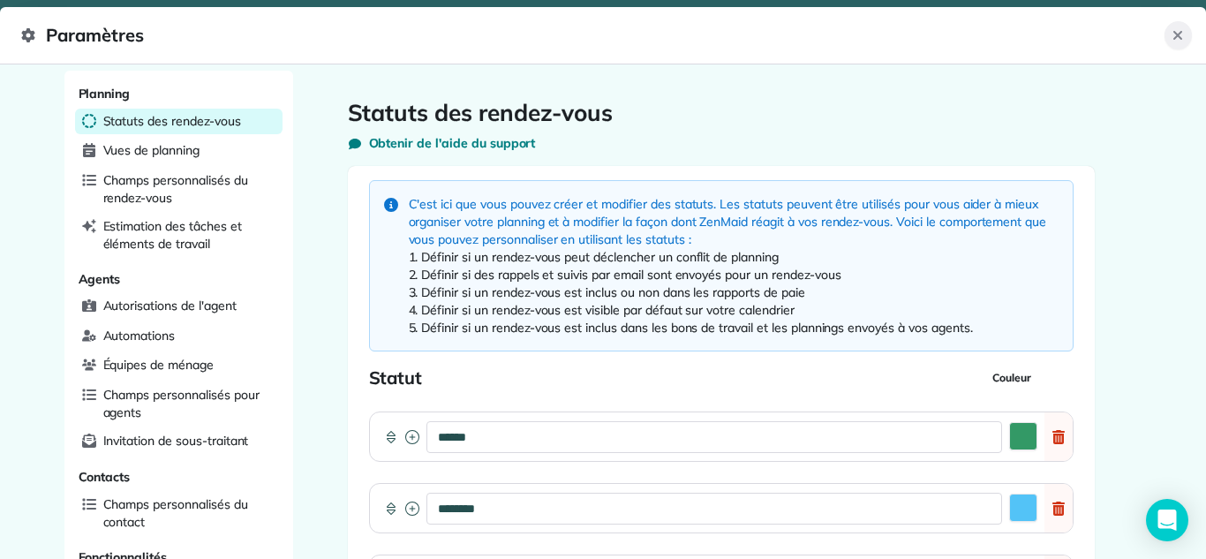
click at [1175, 34] on icon "Fermer" at bounding box center [1177, 35] width 14 height 14
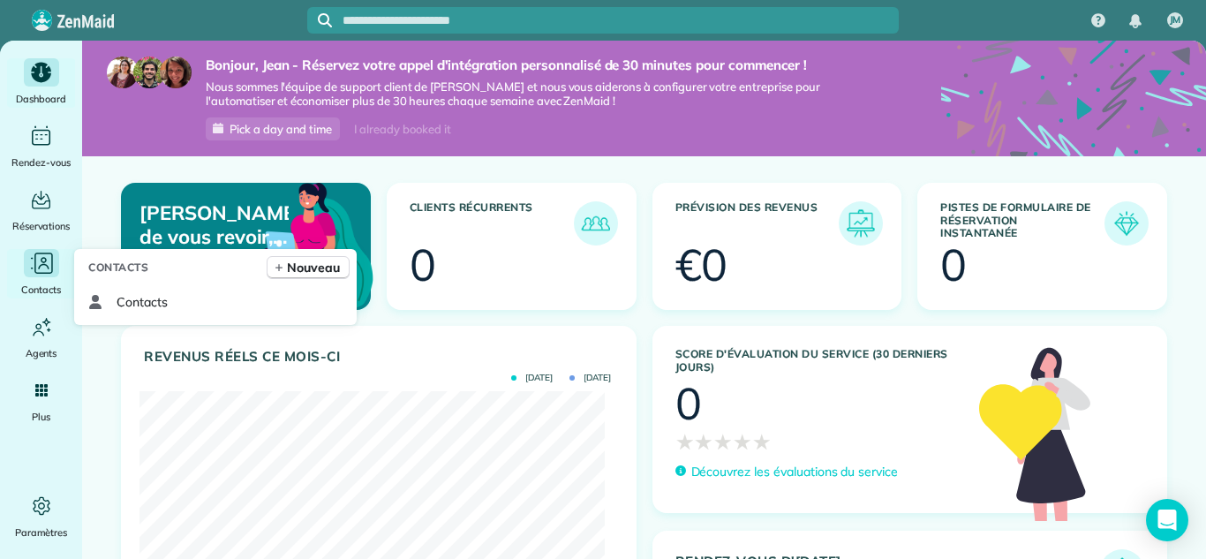
click at [36, 276] on div "Main" at bounding box center [41, 263] width 35 height 28
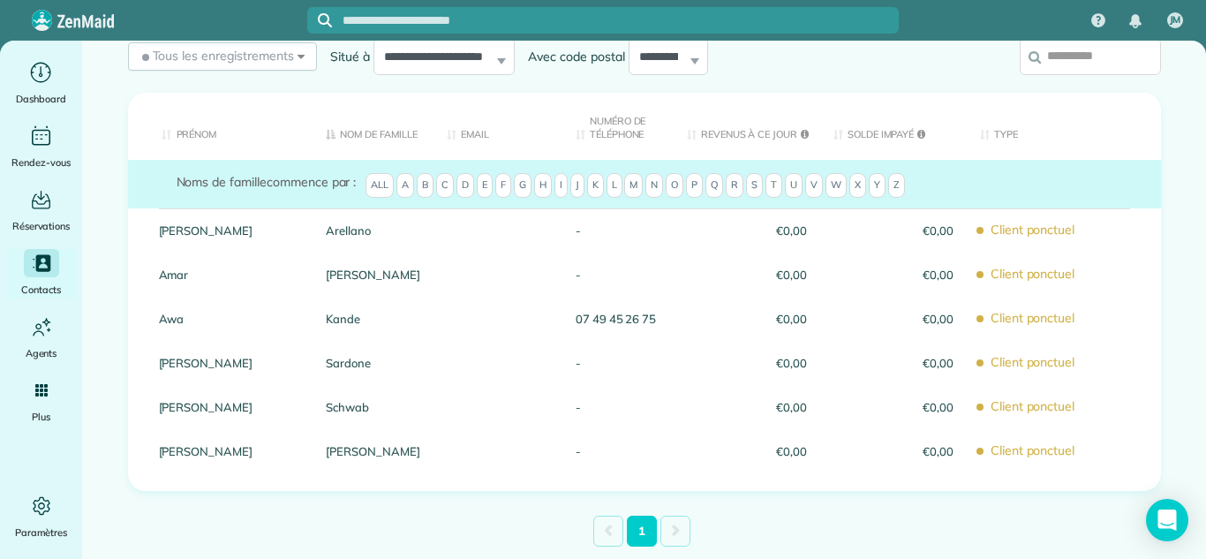
scroll to position [224, 0]
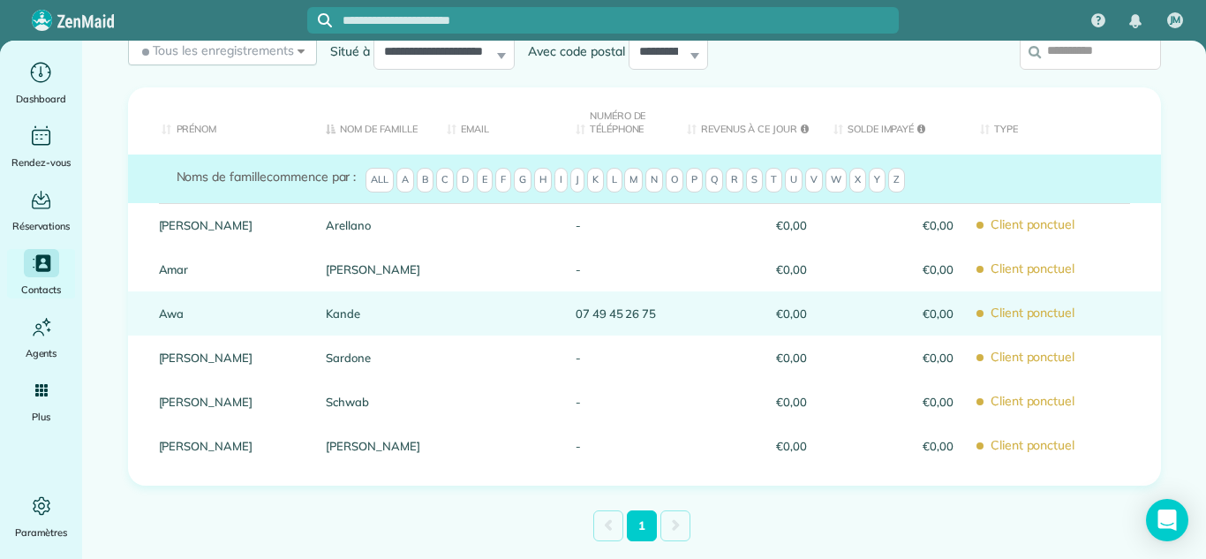
click at [159, 310] on link "Awa" at bounding box center [229, 313] width 141 height 12
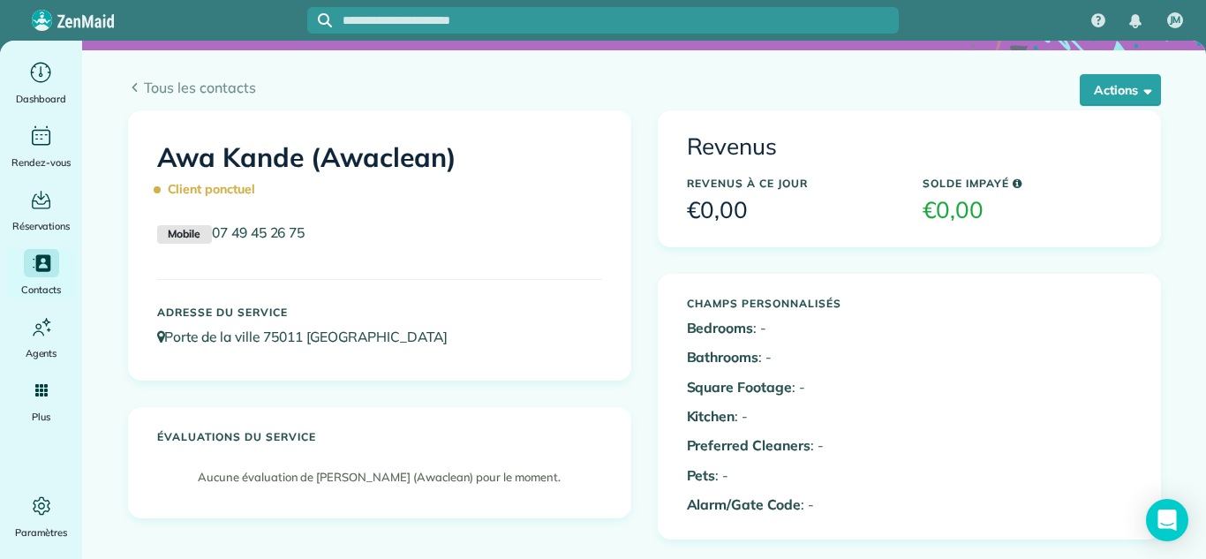
scroll to position [97, 0]
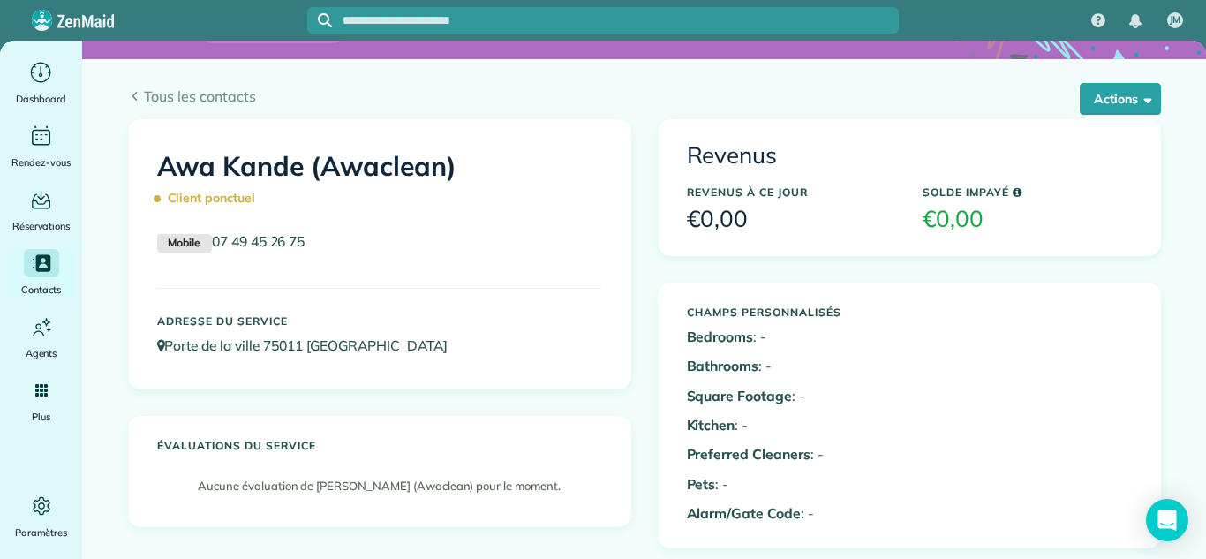
click at [721, 327] on b "Bedrooms" at bounding box center [720, 336] width 67 height 18
click at [176, 243] on small "Mobile" at bounding box center [184, 243] width 55 height 19
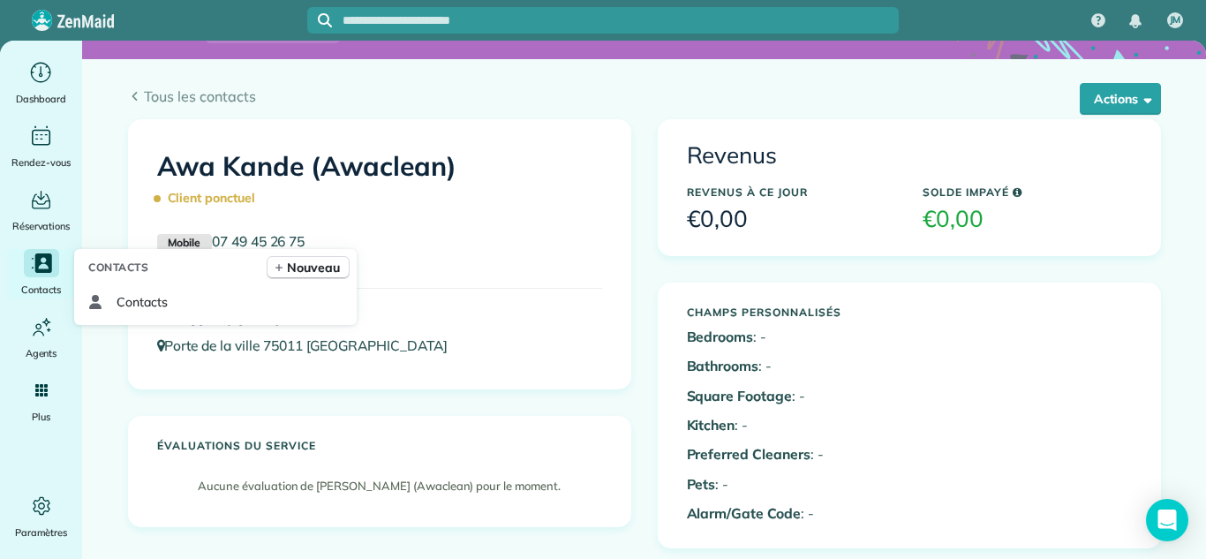
click at [41, 274] on icon "Main" at bounding box center [41, 263] width 24 height 24
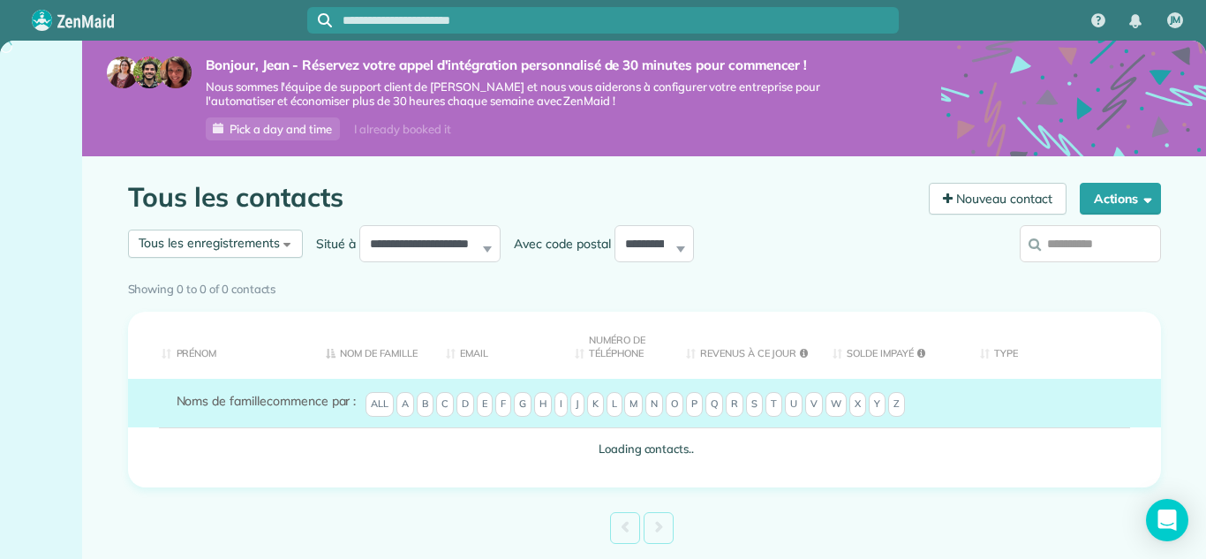
scroll to position [56, 0]
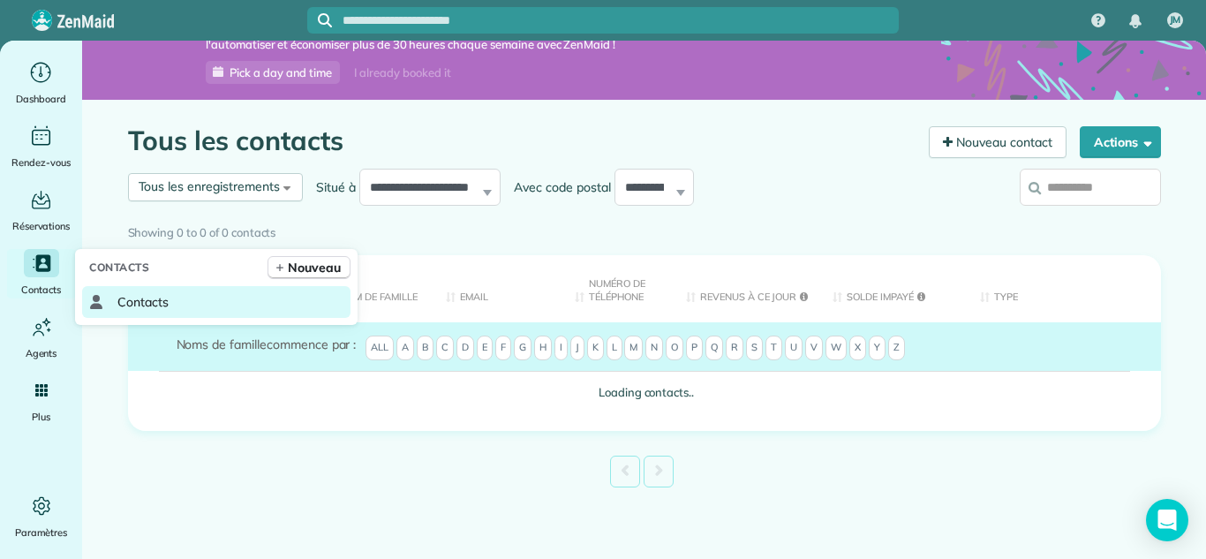
click at [139, 302] on span "Contacts" at bounding box center [142, 302] width 51 height 18
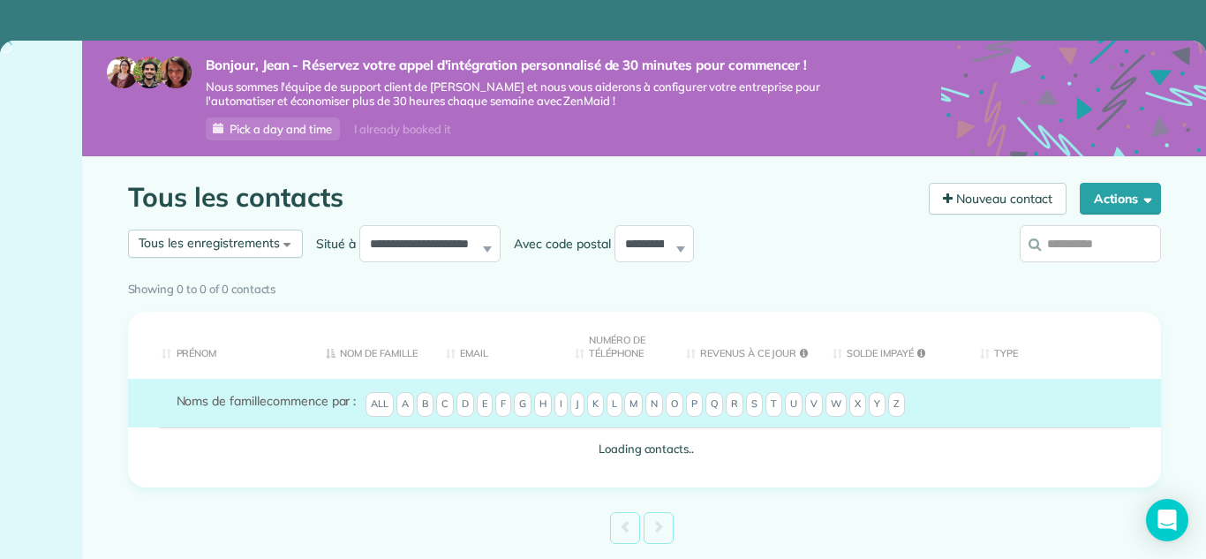
scroll to position [56, 0]
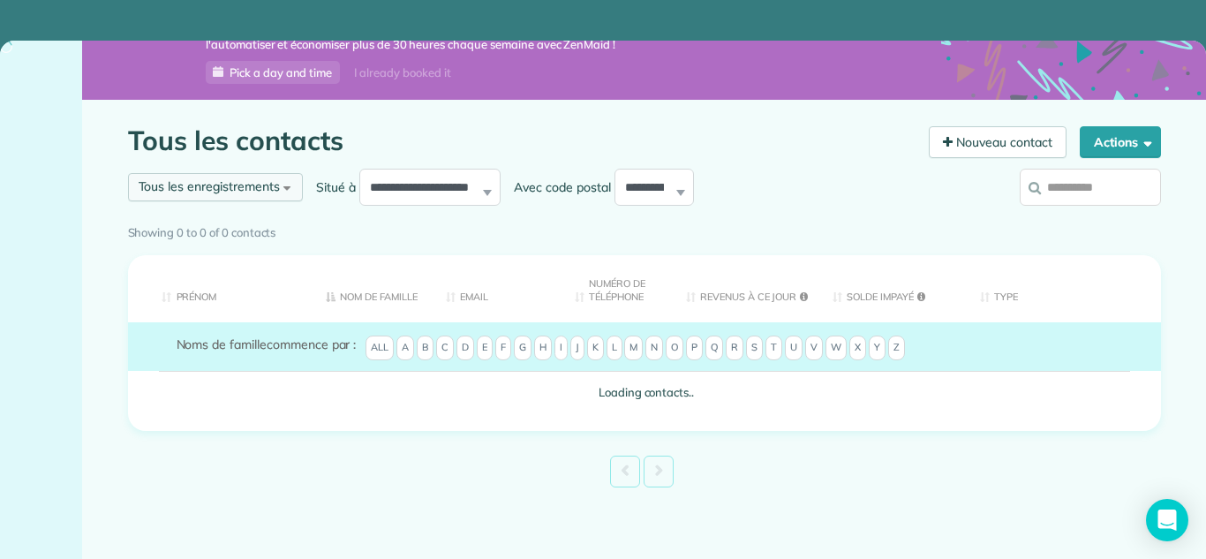
click at [186, 199] on div "Tous les enregistrements Tous les enregistrements Tous les clients Conduit Anci…" at bounding box center [215, 187] width 175 height 28
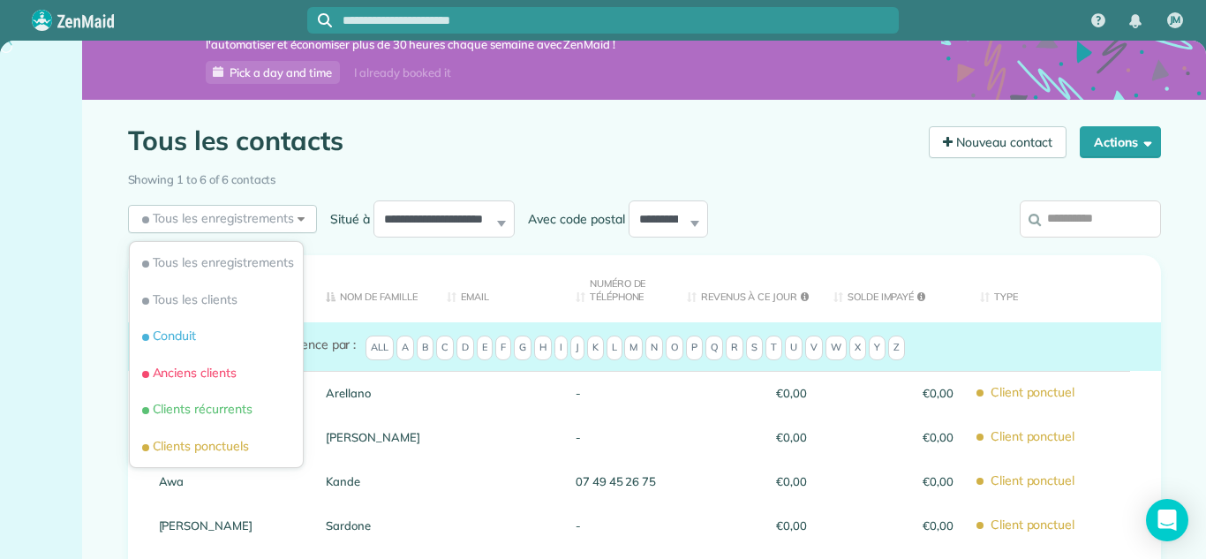
click at [1, 336] on div at bounding box center [41, 300] width 82 height 518
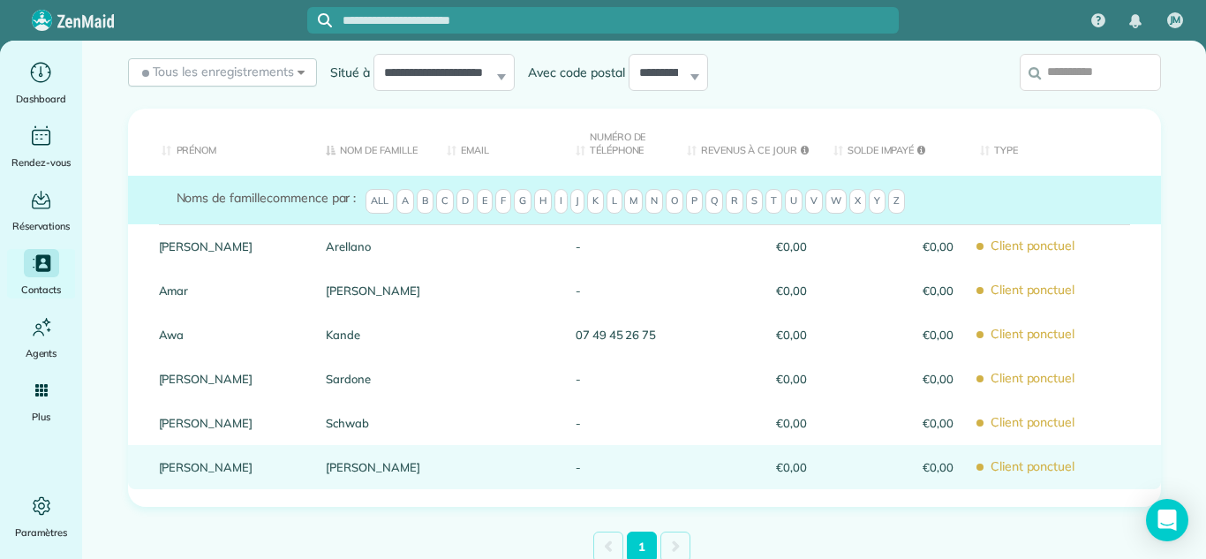
scroll to position [279, 0]
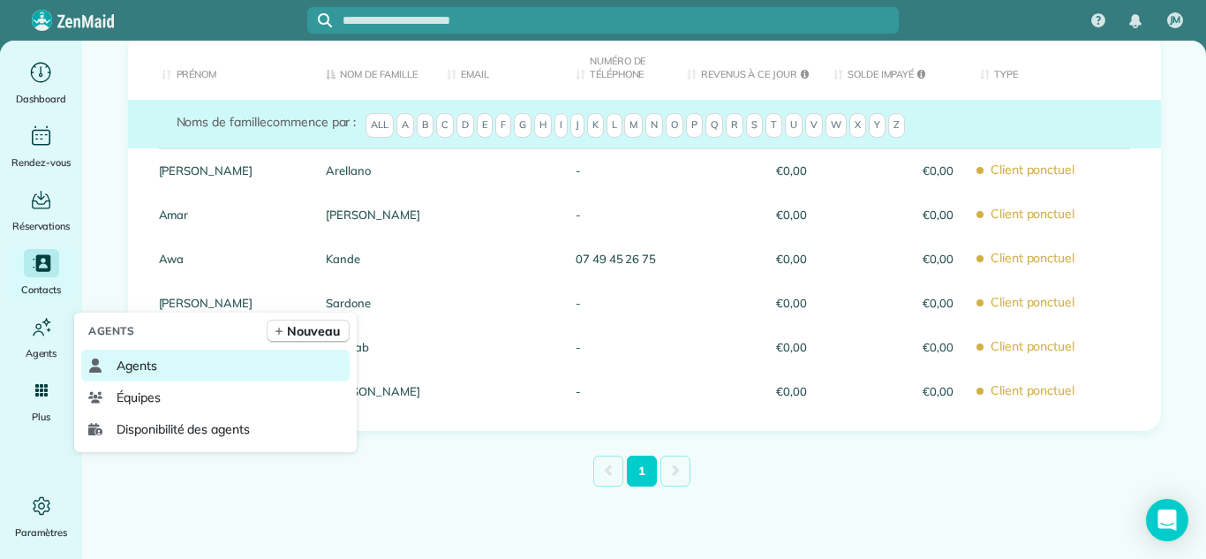
click at [134, 367] on span "Agents" at bounding box center [136, 366] width 41 height 18
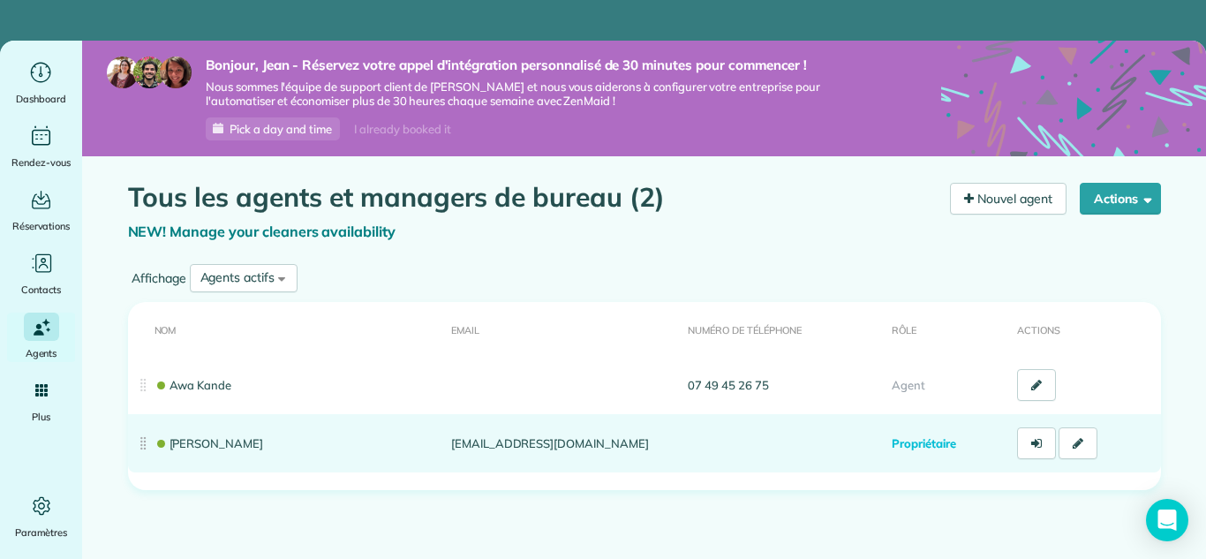
click at [205, 446] on link "[PERSON_NAME]" at bounding box center [208, 443] width 109 height 14
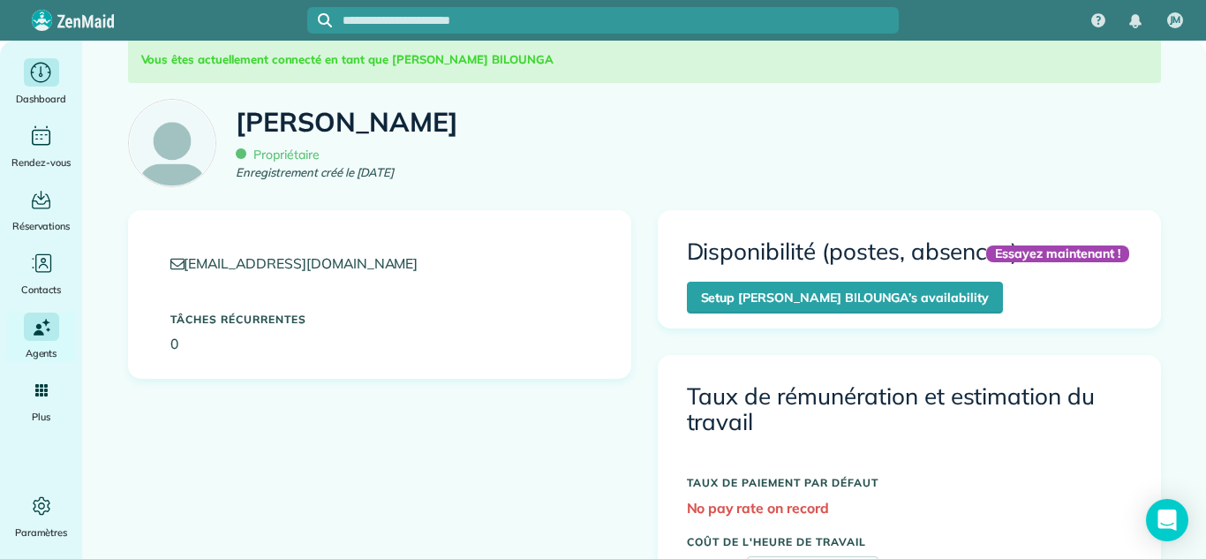
scroll to position [185, 0]
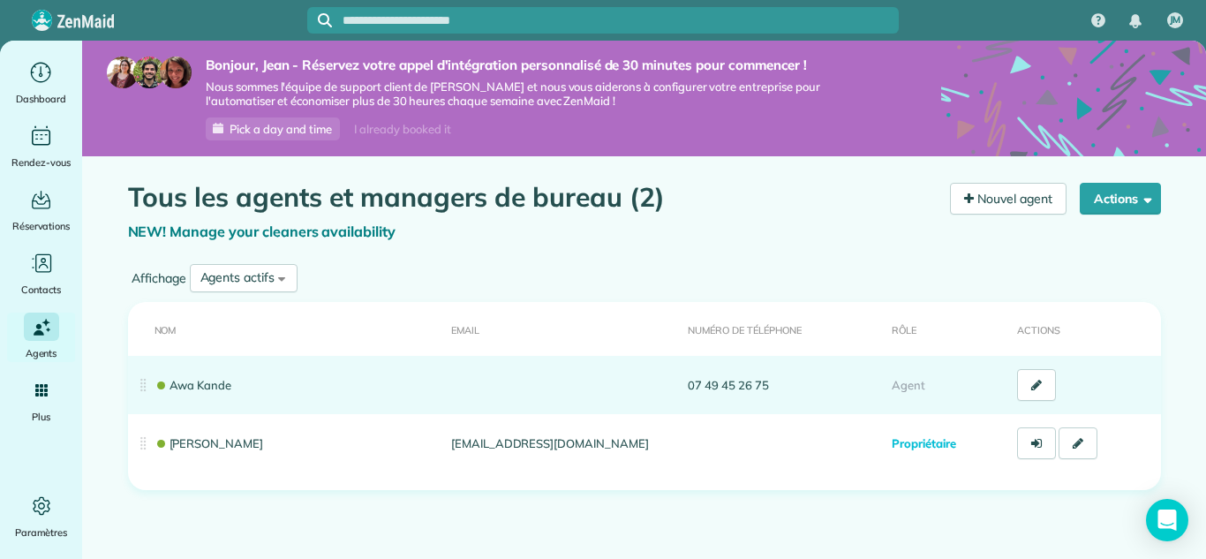
click at [702, 385] on link "07 49 45 26 75" at bounding box center [727, 385] width 80 height 14
click at [173, 385] on link "Awa Kande" at bounding box center [193, 385] width 78 height 14
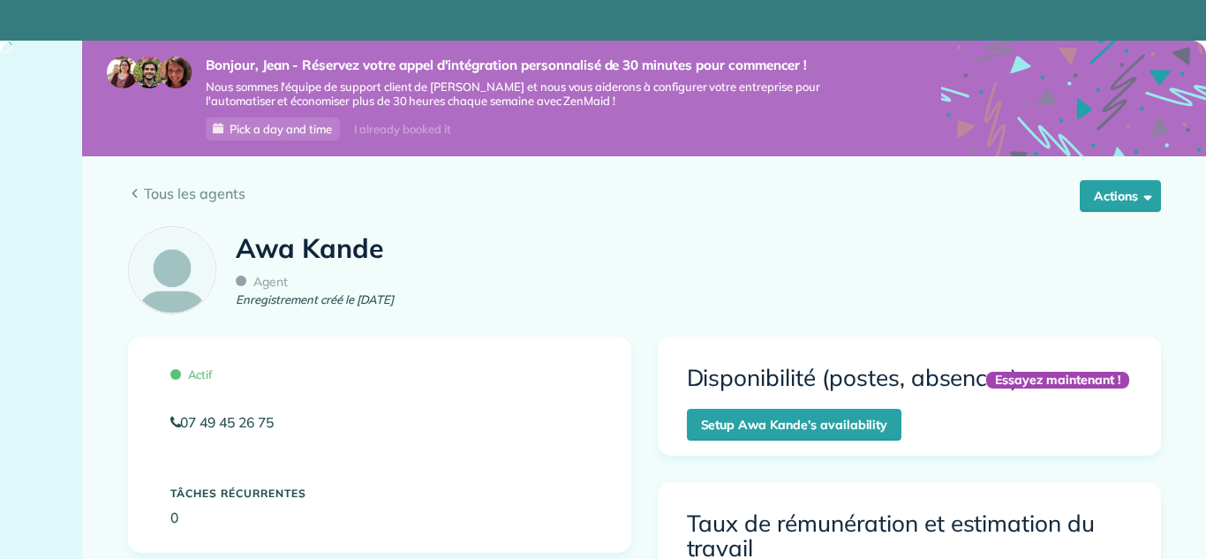
scroll to position [322, 0]
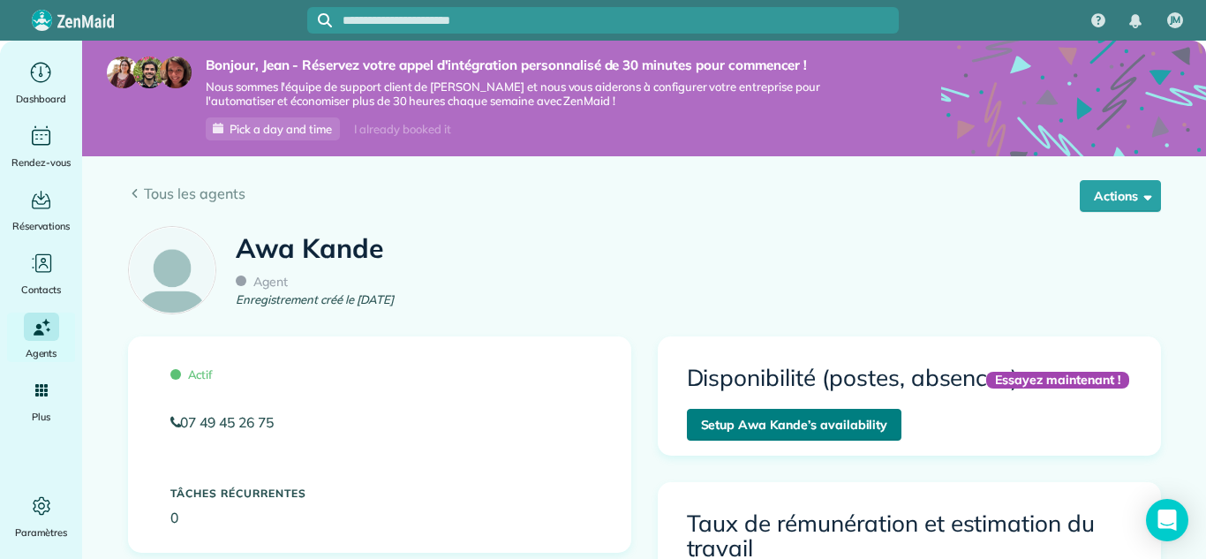
click at [755, 432] on link "Setup Awa Kande’s availability" at bounding box center [794, 425] width 215 height 32
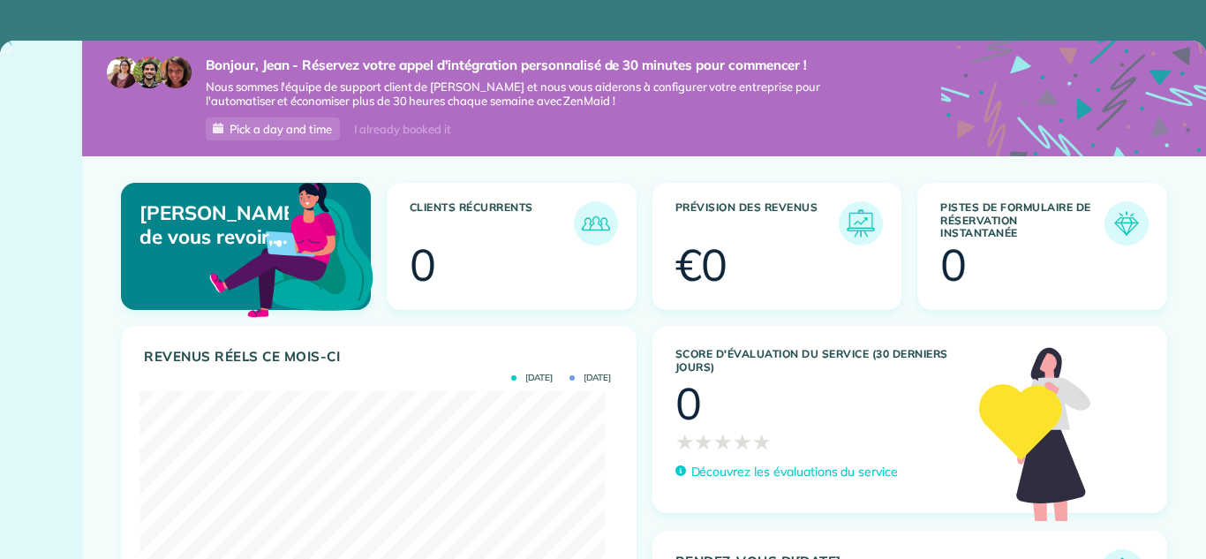
scroll to position [207, 464]
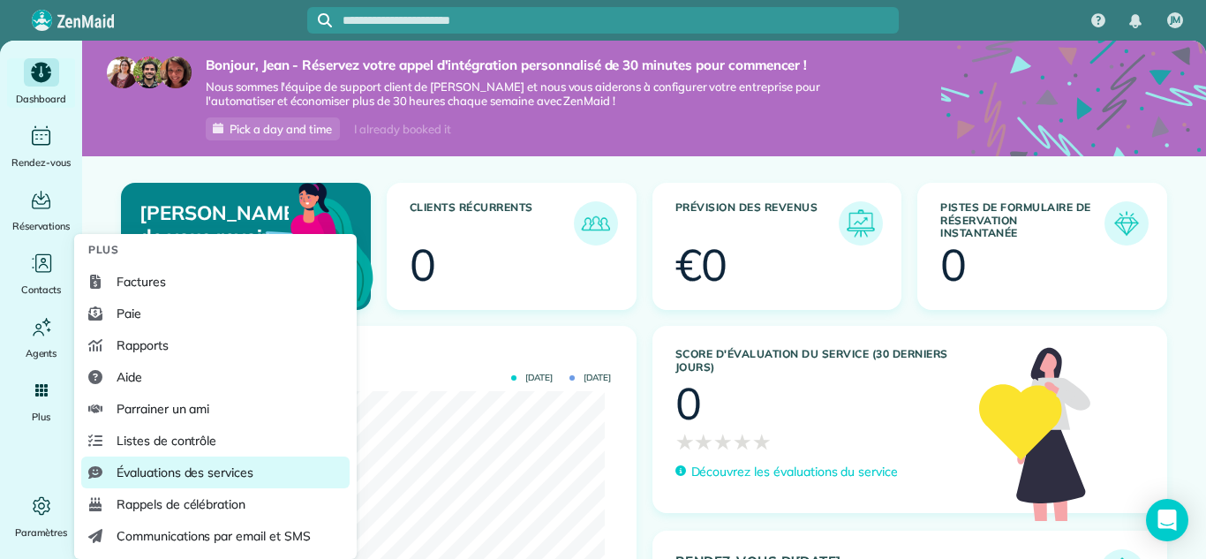
click at [146, 472] on span "Évaluations des services" at bounding box center [184, 472] width 137 height 18
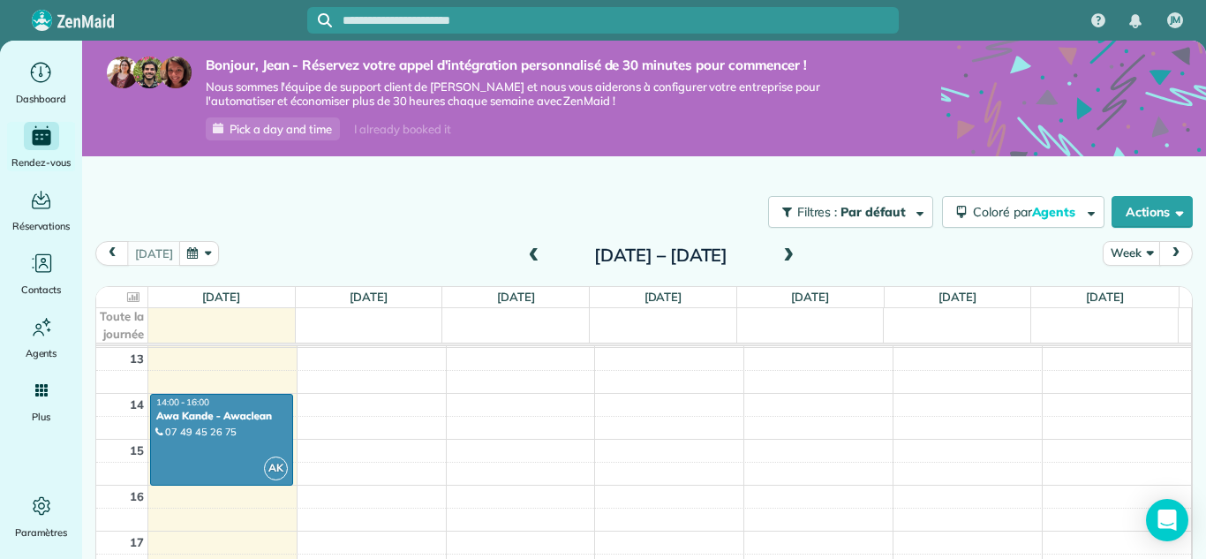
scroll to position [594, 0]
click at [234, 422] on div "Awa Kande - Awaclean" at bounding box center [221, 416] width 132 height 12
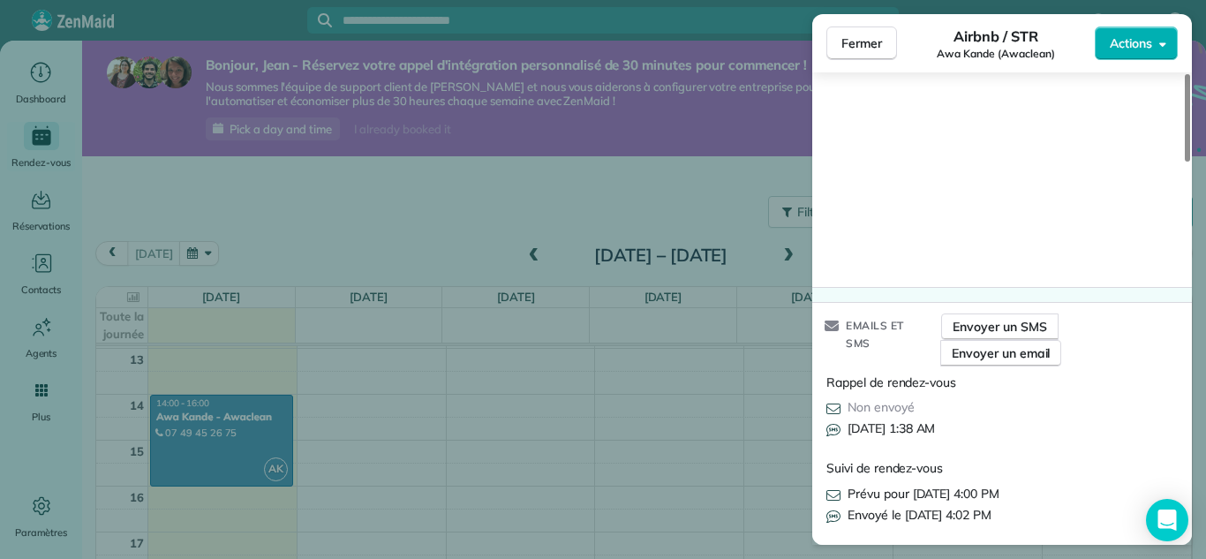
scroll to position [1882, 0]
click at [986, 330] on span "Envoyer un SMS" at bounding box center [999, 328] width 94 height 18
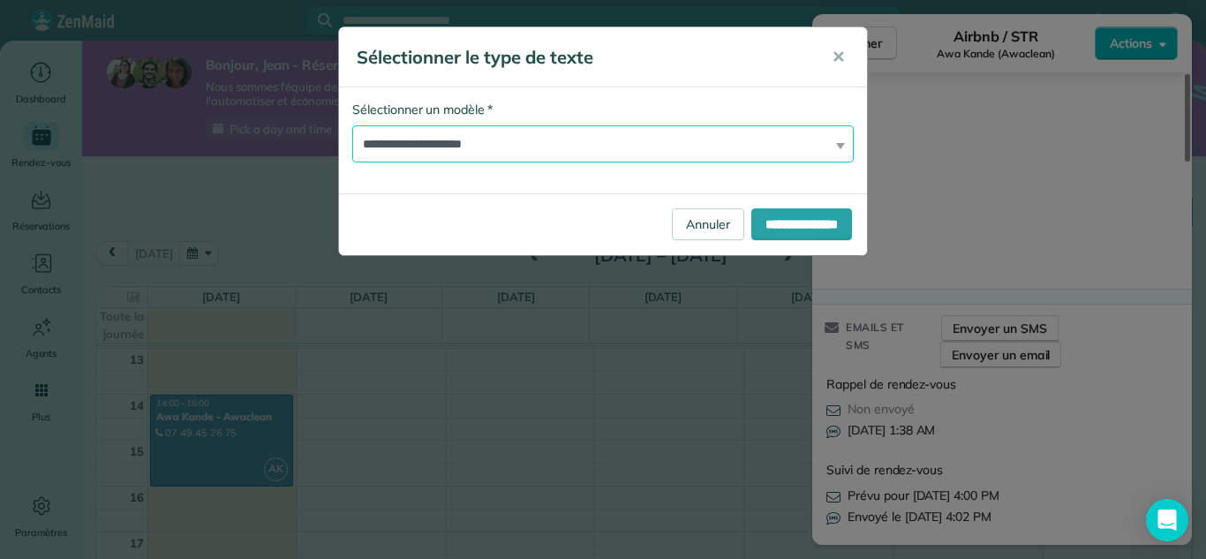
click at [768, 139] on select "**********" at bounding box center [602, 143] width 501 height 37
select select "*******"
click at [352, 125] on select "**********" at bounding box center [602, 143] width 501 height 37
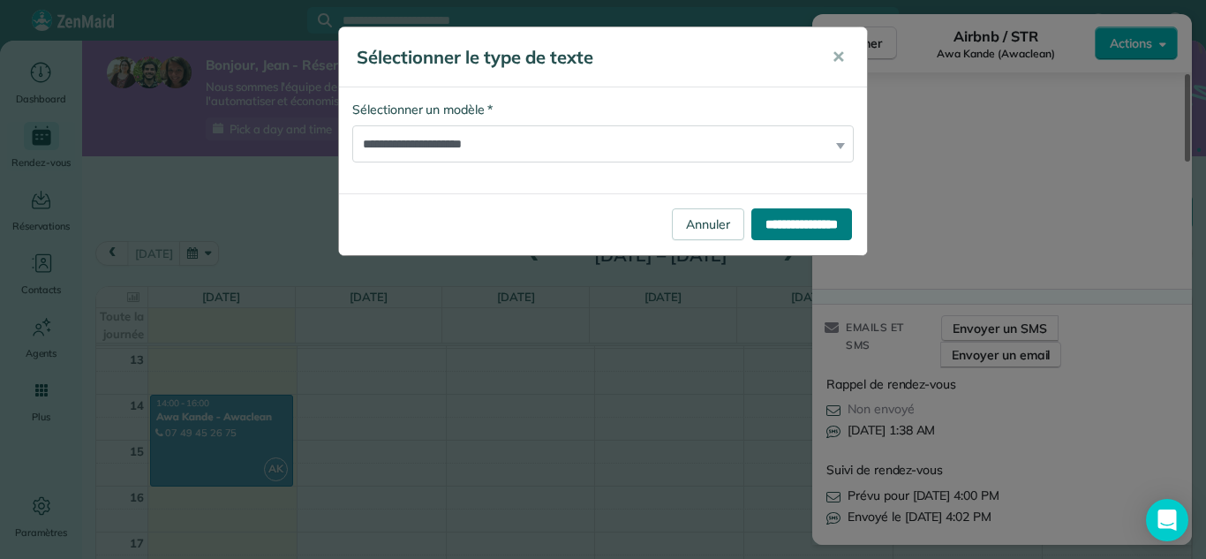
click at [770, 222] on input "**********" at bounding box center [801, 224] width 101 height 32
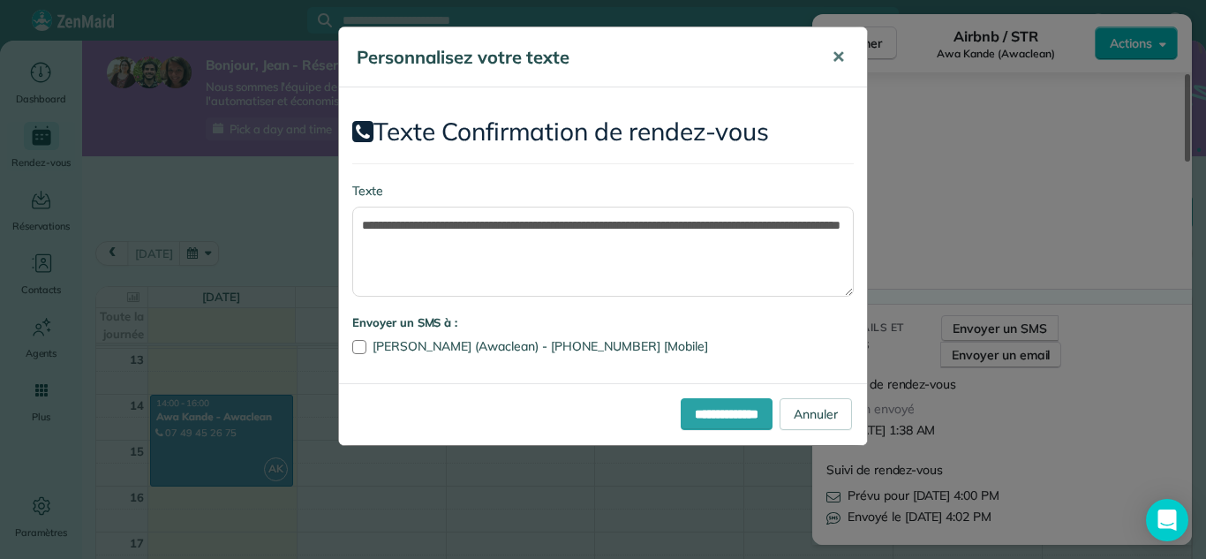
click at [841, 62] on span "✕" at bounding box center [837, 57] width 13 height 20
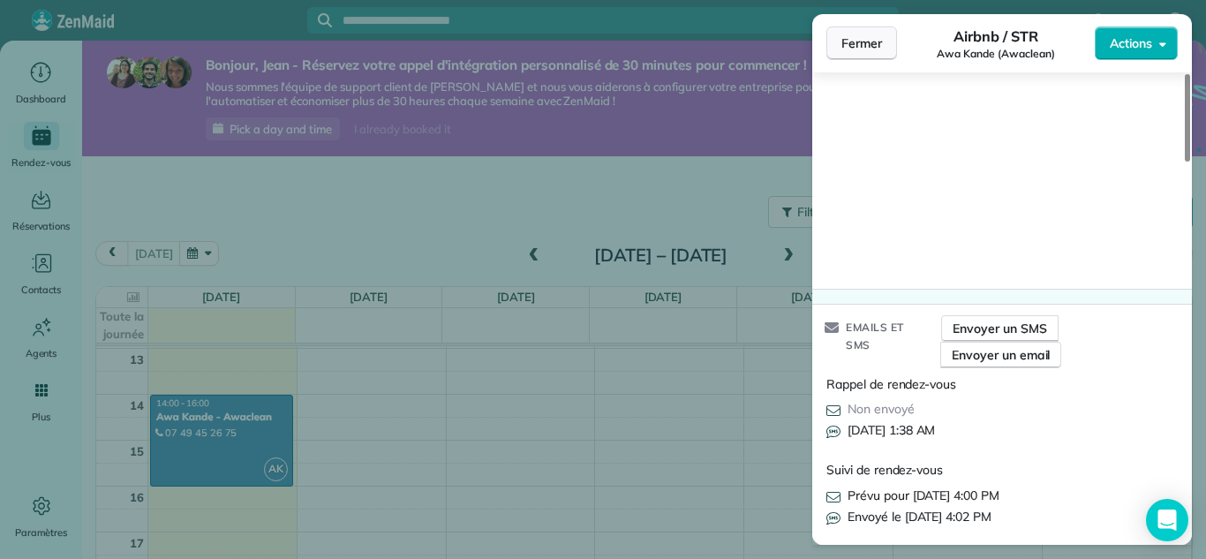
click at [845, 36] on span "Fermer" at bounding box center [861, 43] width 41 height 18
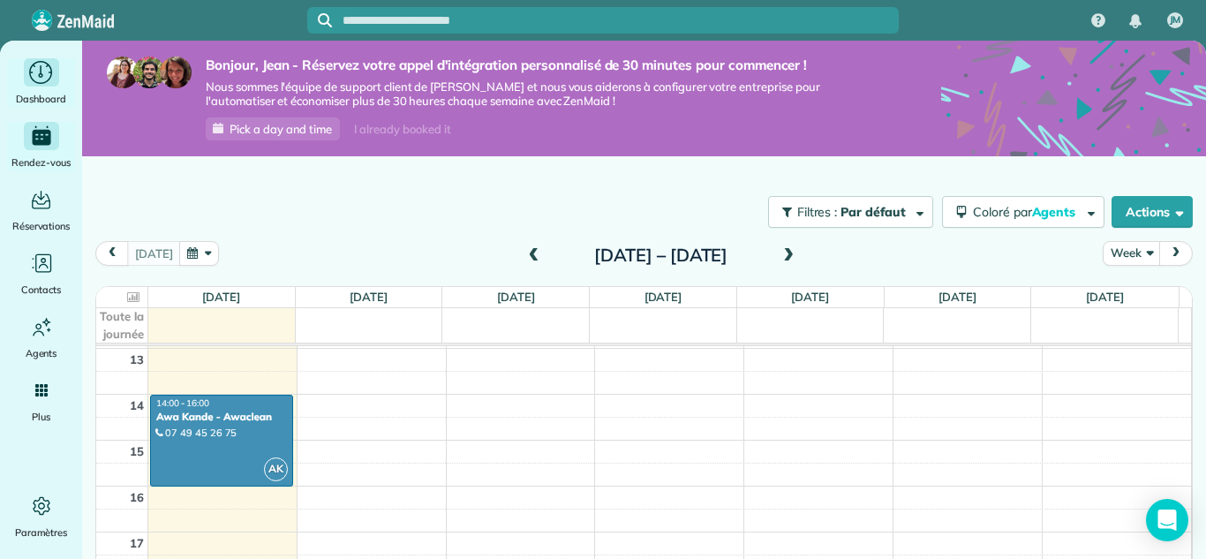
click at [44, 71] on icon "Main" at bounding box center [40, 72] width 27 height 26
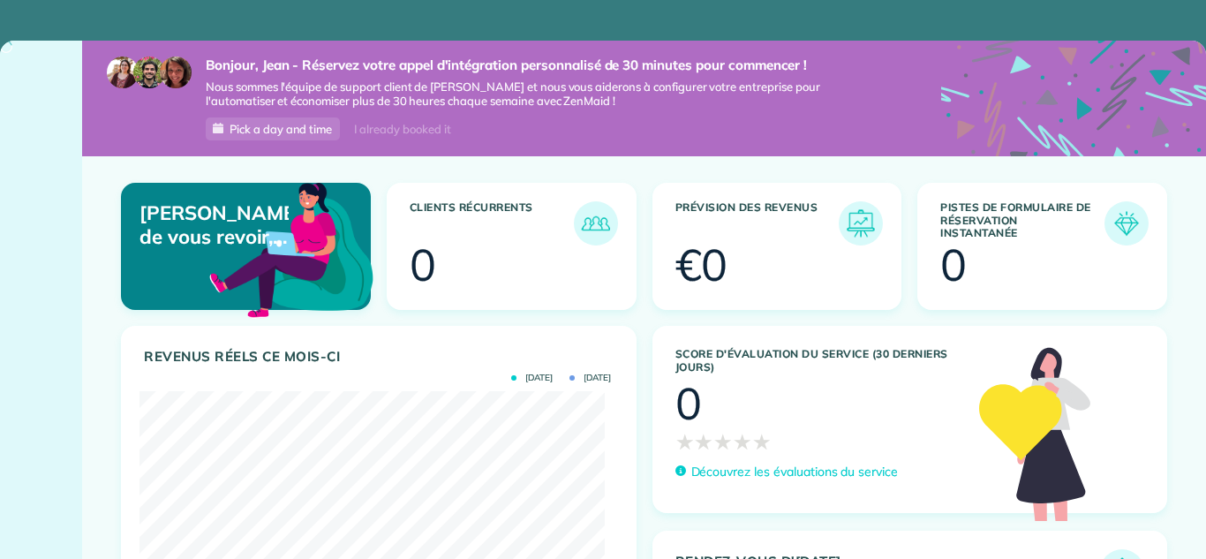
scroll to position [207, 464]
